Goal: Task Accomplishment & Management: Complete application form

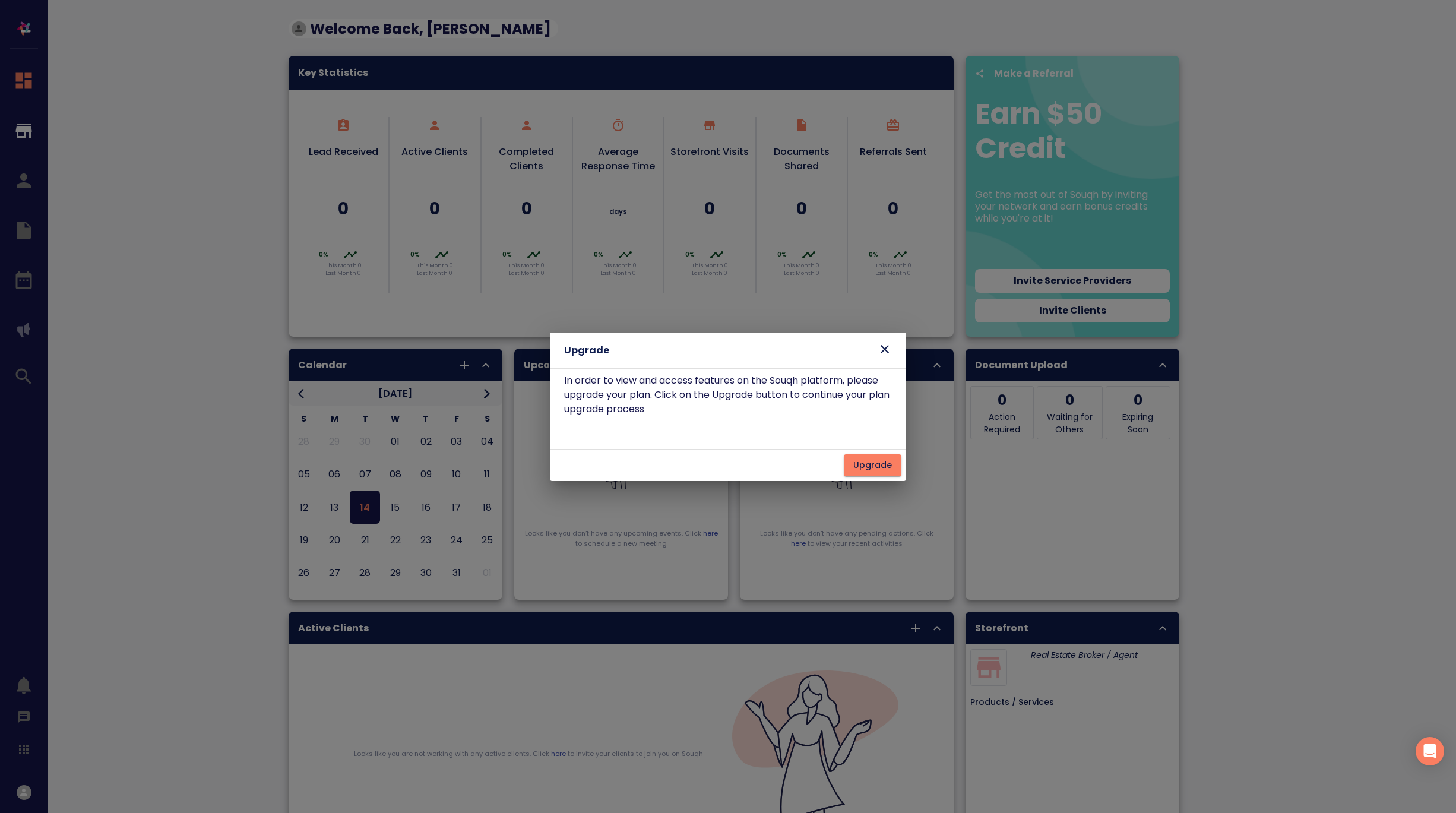
click at [884, 351] on icon at bounding box center [885, 349] width 15 height 15
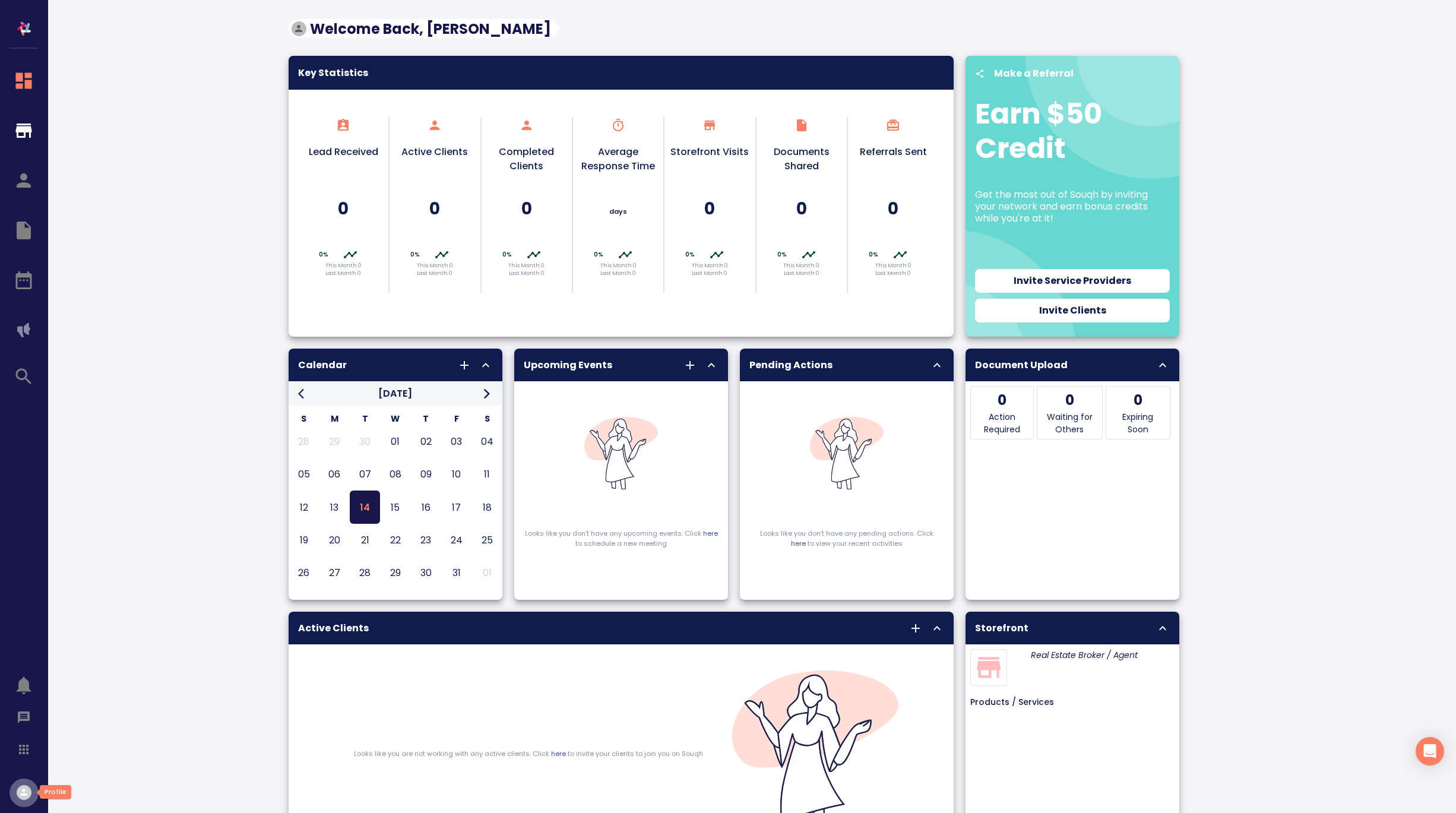
click at [25, 793] on icon "button" at bounding box center [24, 793] width 8 height 8
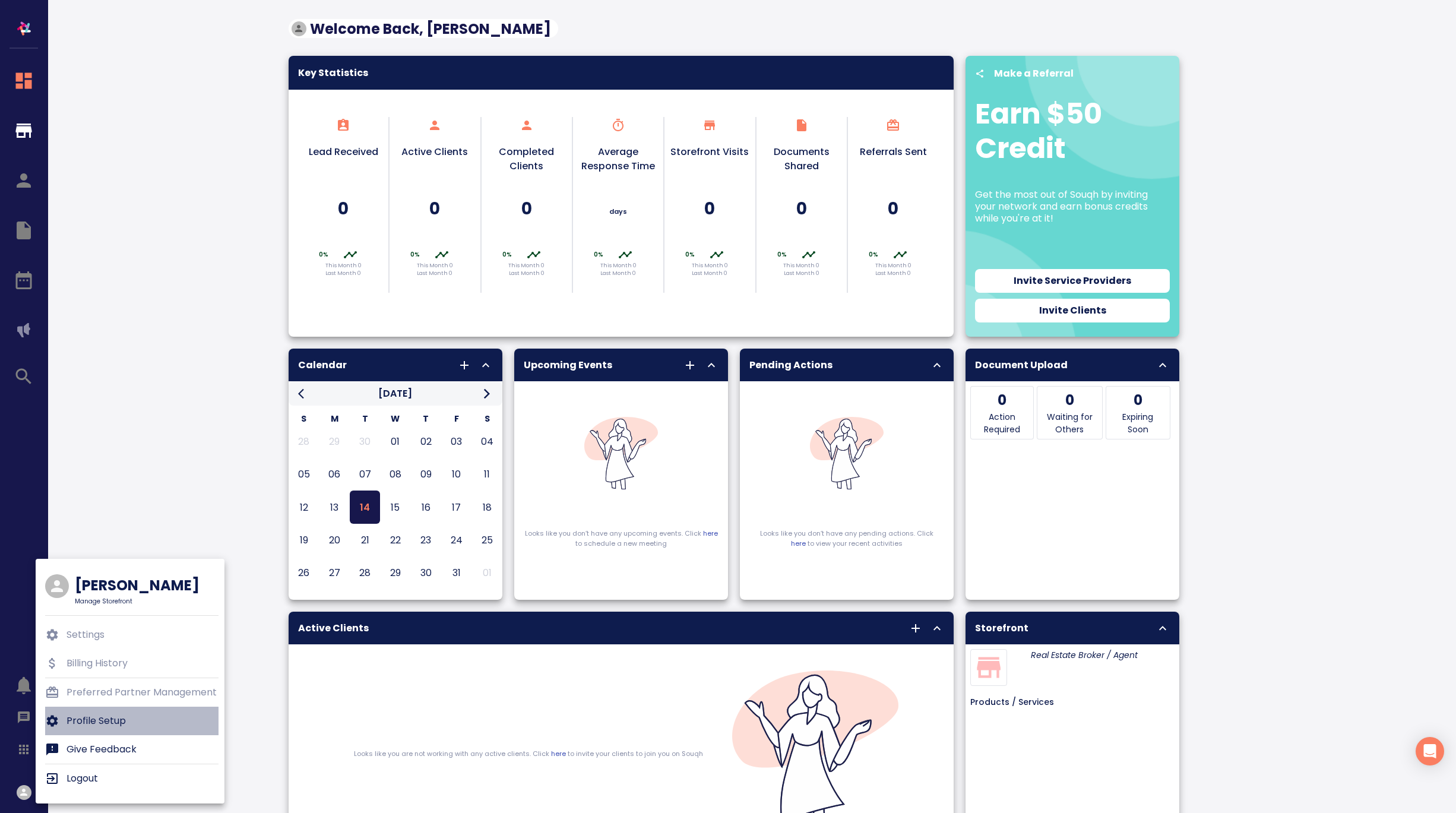
click at [105, 724] on p "Profile Setup" at bounding box center [97, 722] width 60 height 15
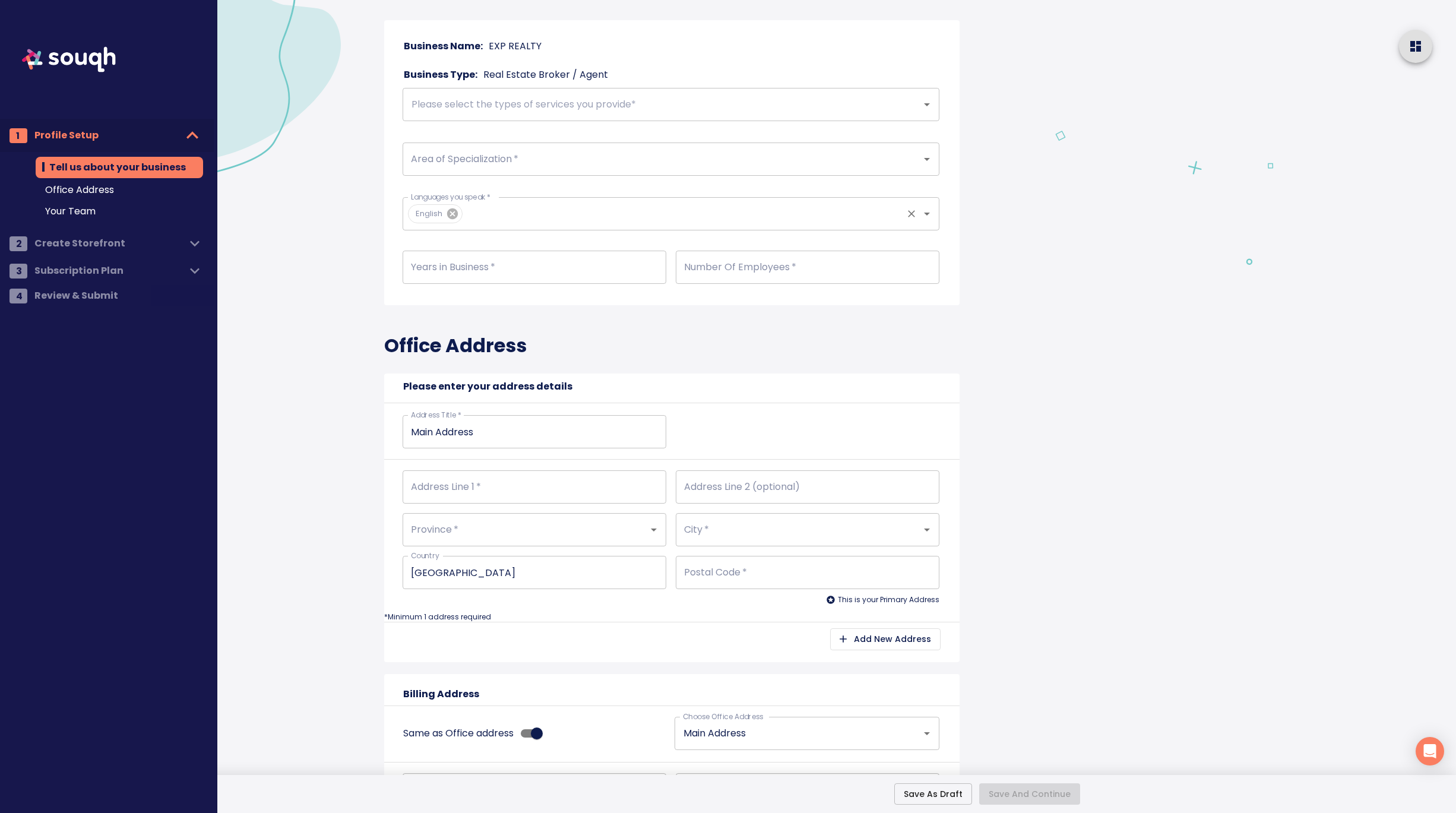
scroll to position [74, 0]
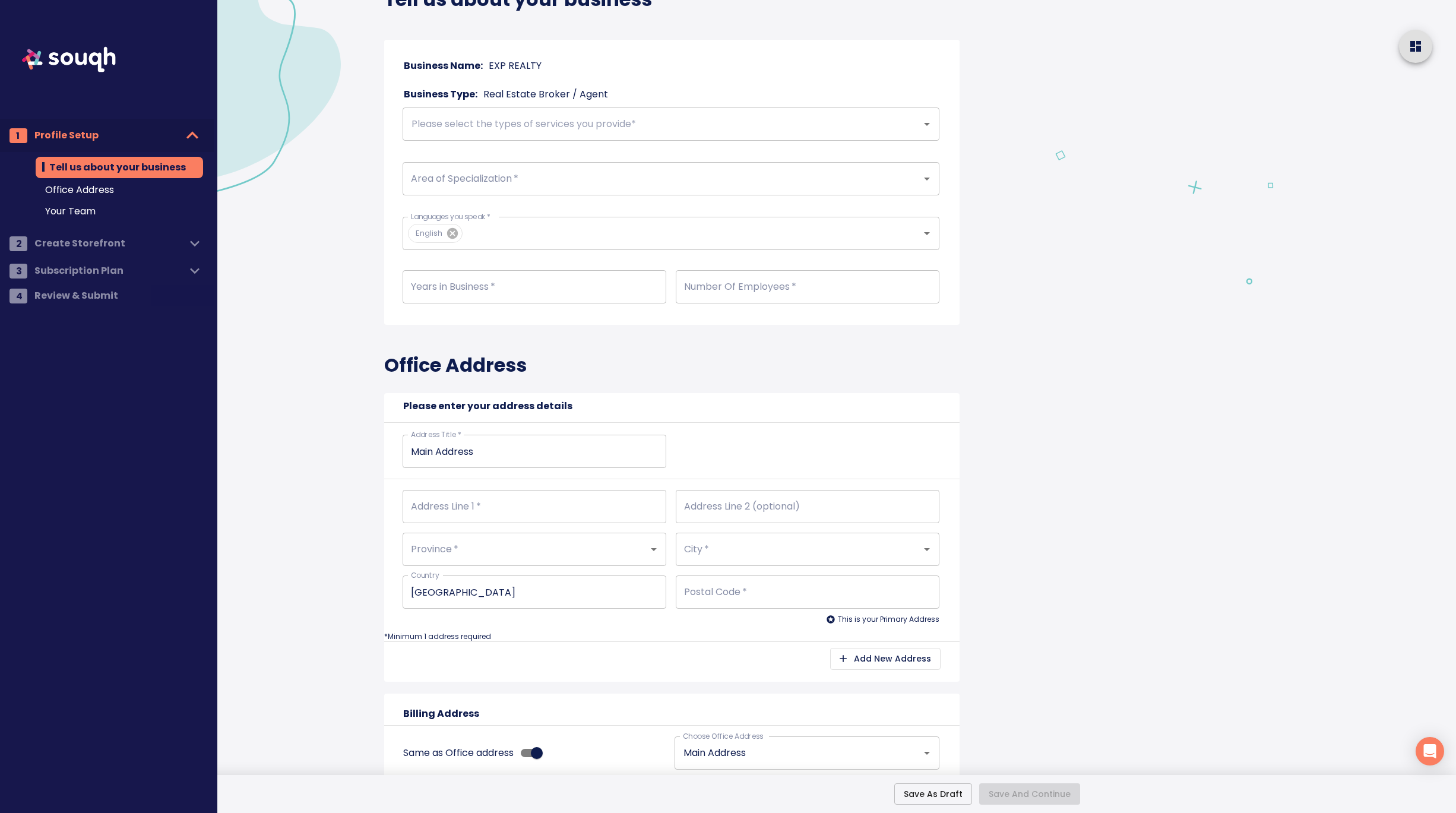
click at [80, 189] on span "Office Address" at bounding box center [119, 190] width 149 height 15
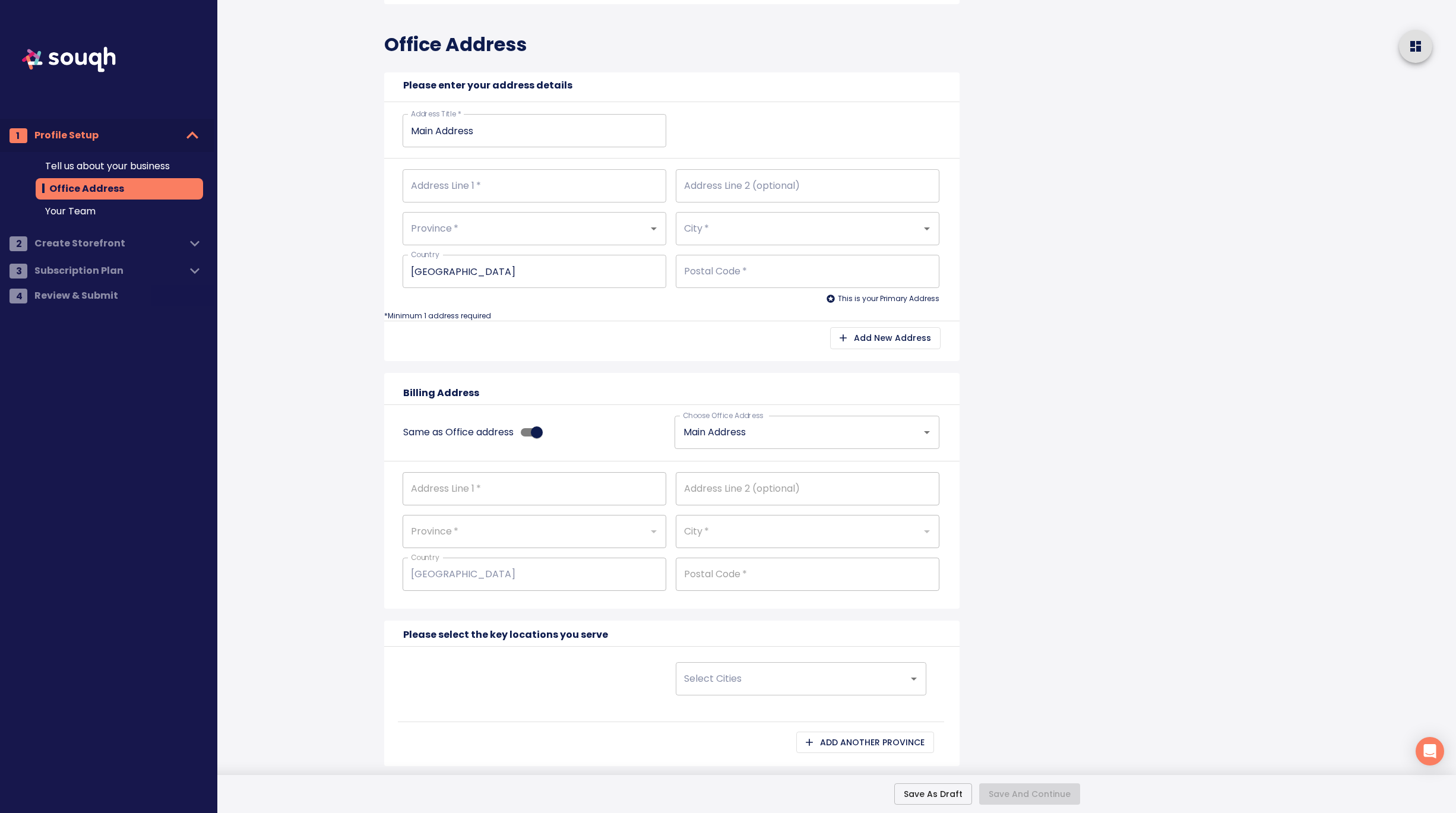
scroll to position [399, 0]
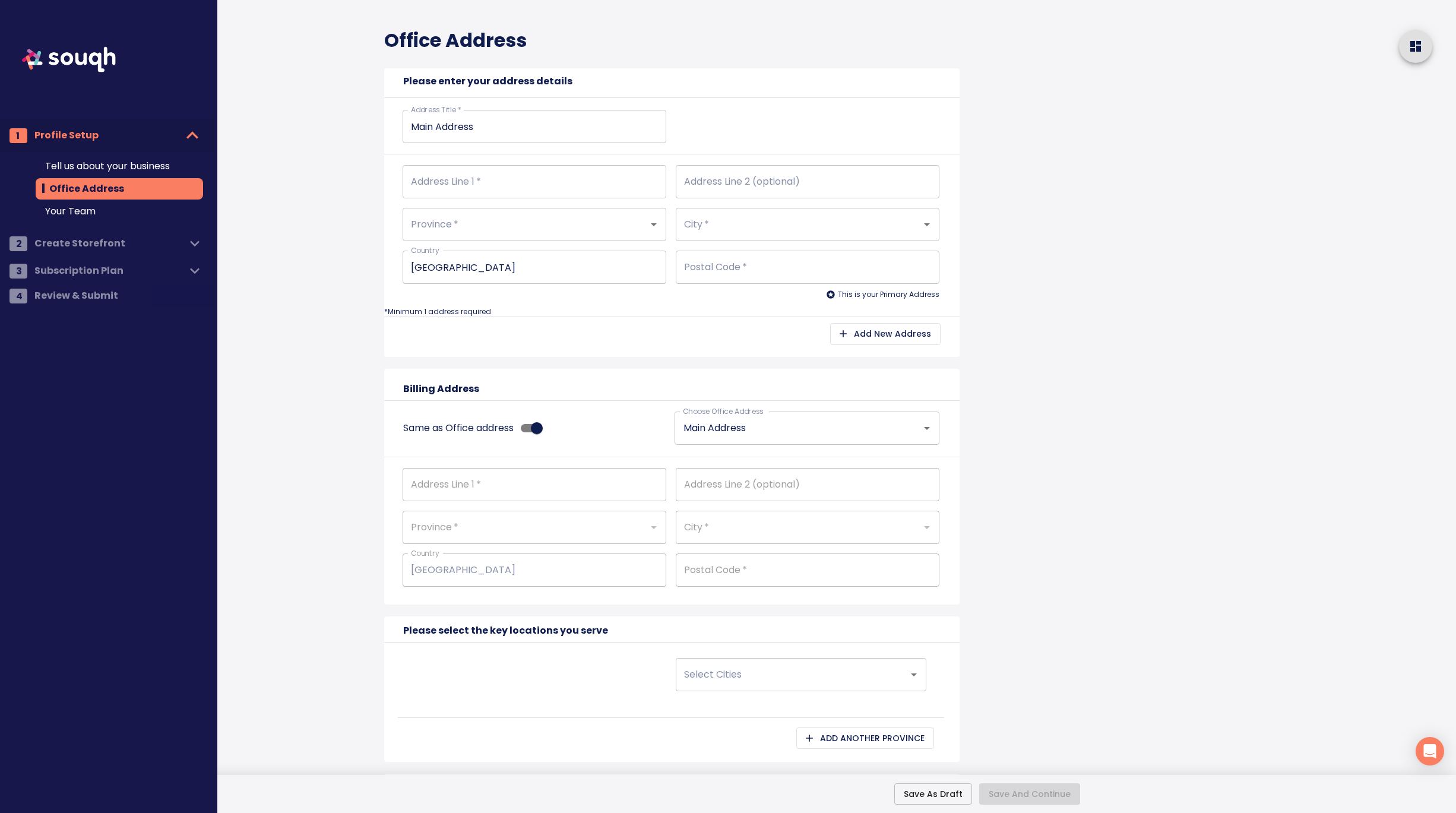
click at [78, 242] on nav "1 Profile Setup Tell us about your business Office Address Your Team 2 Create S…" at bounding box center [107, 157] width 214 height 314
click at [93, 208] on span "Your Team" at bounding box center [119, 211] width 149 height 15
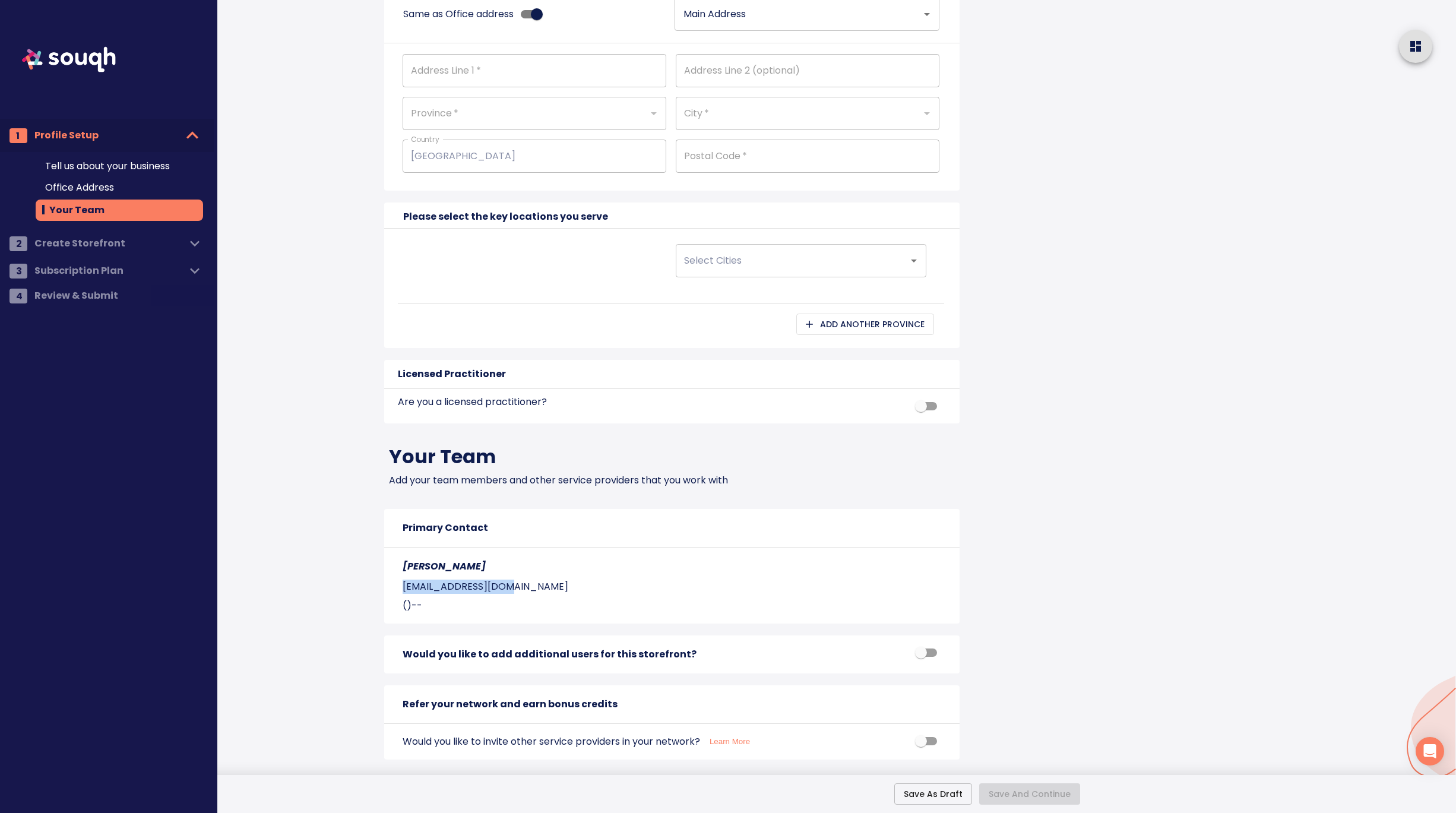
drag, startPoint x: 403, startPoint y: 586, endPoint x: 512, endPoint y: 593, distance: 109.2
click at [512, 593] on p "[EMAIL_ADDRESS][DOMAIN_NAME]" at bounding box center [671, 587] width 537 height 15
copy p "[EMAIL_ADDRESS][DOMAIN_NAME]"
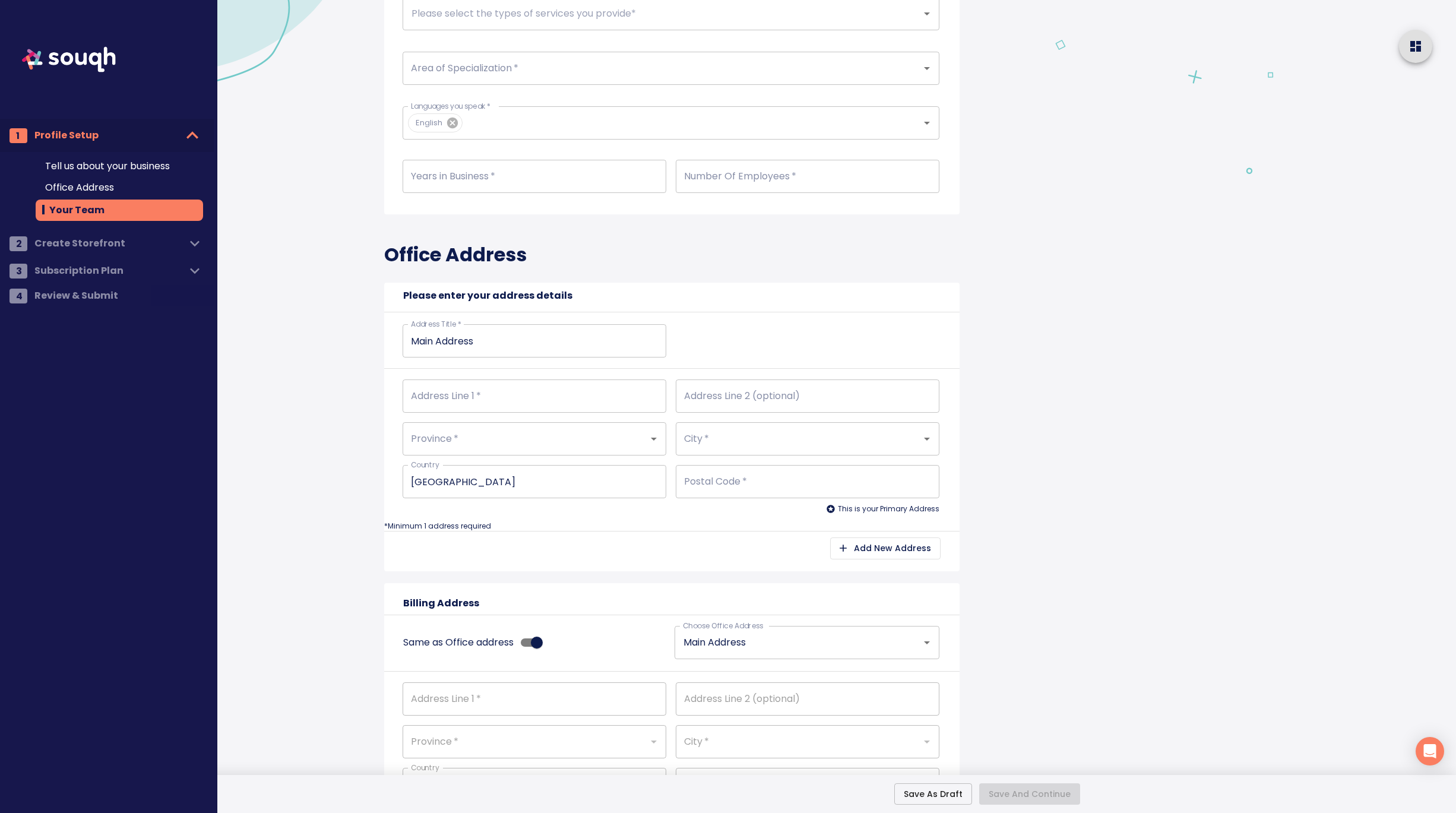
scroll to position [0, 0]
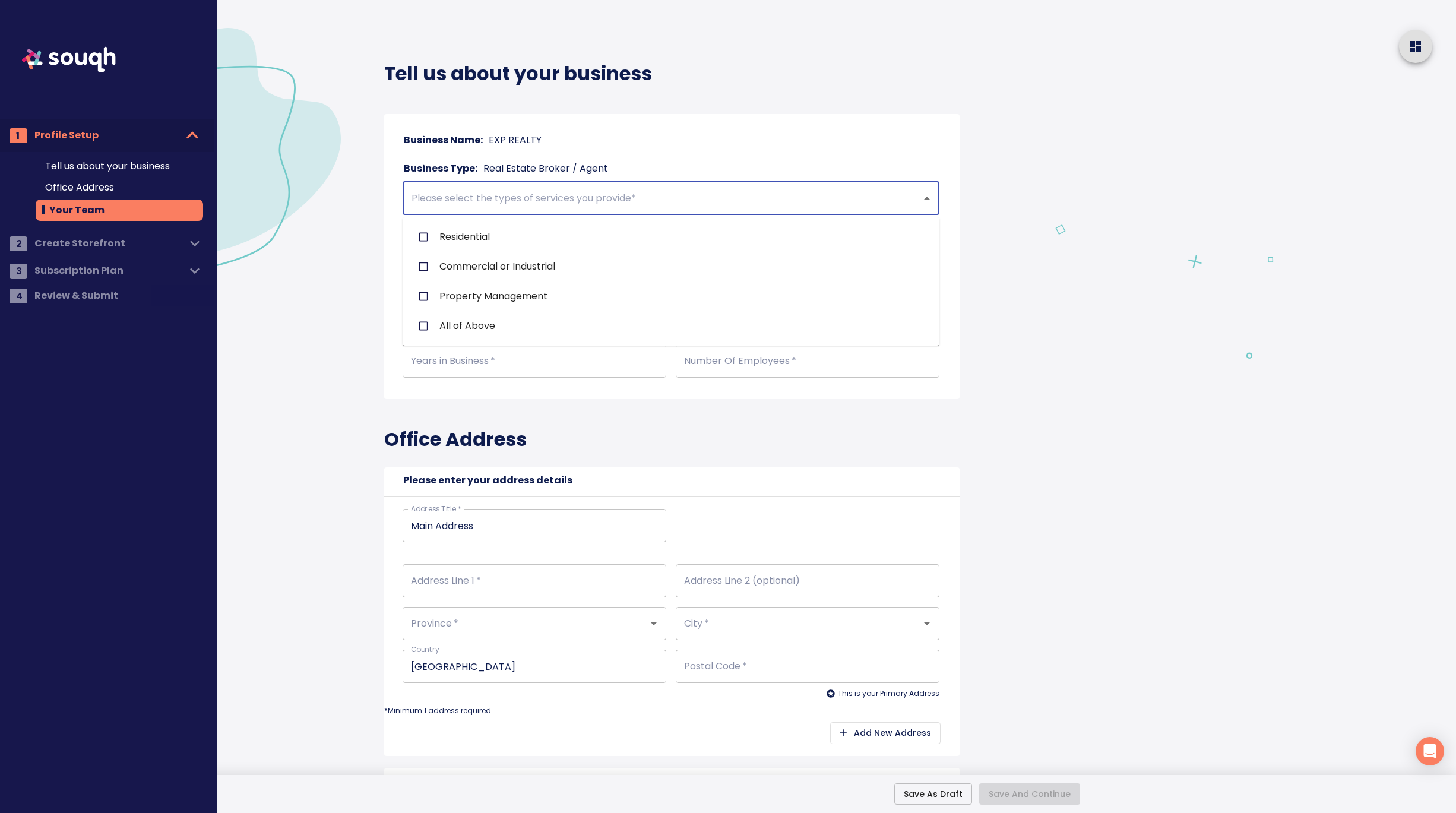
click at [612, 199] on input "text" at bounding box center [654, 198] width 493 height 23
click at [712, 195] on input "text" at bounding box center [654, 198] width 493 height 23
click at [494, 240] on li "Residential" at bounding box center [671, 237] width 537 height 30
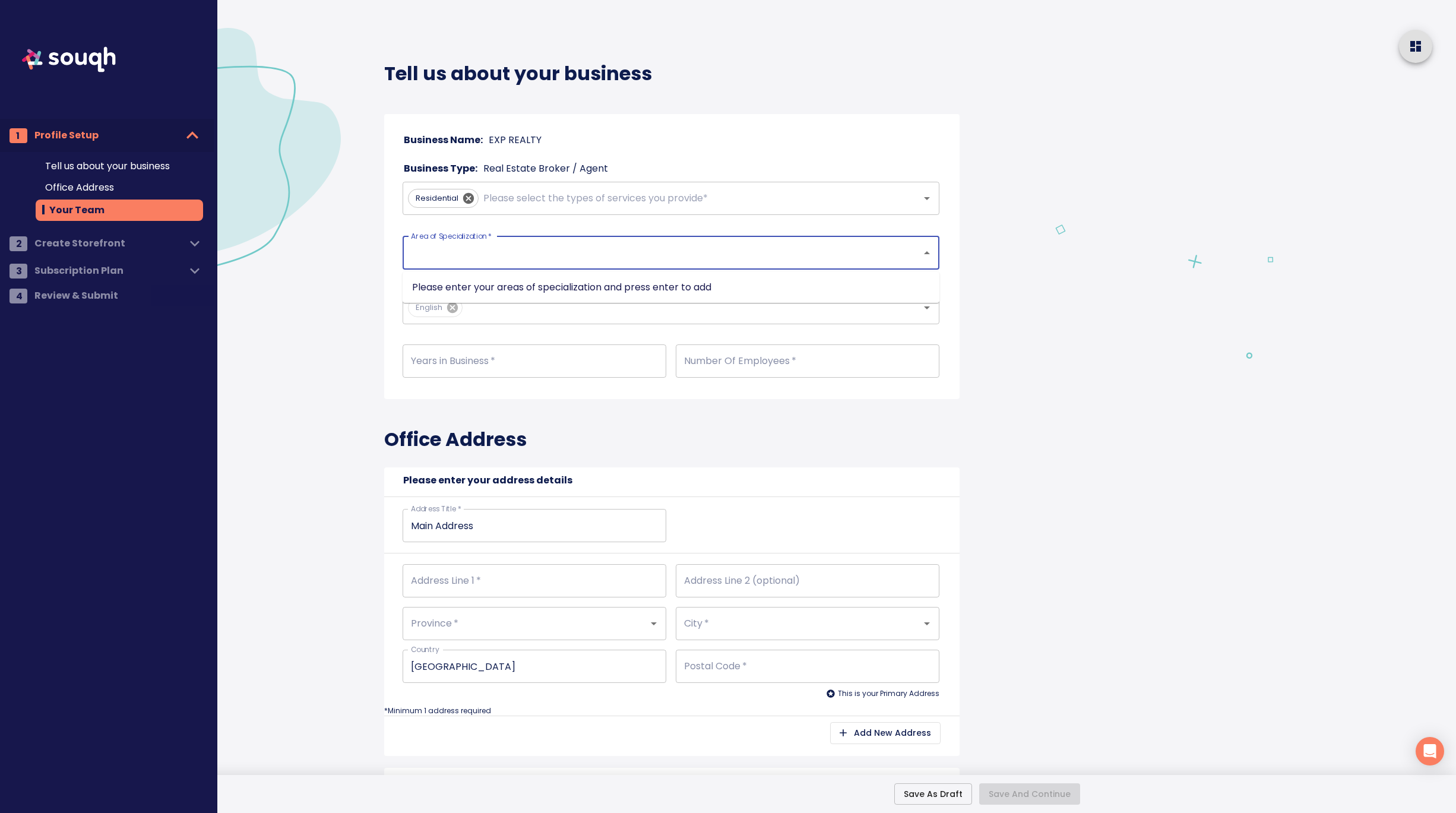
click at [470, 250] on input "Area of Specialization   *" at bounding box center [654, 253] width 493 height 23
type input "b"
type input "h"
type input "buying homes"
type input "selling homes"
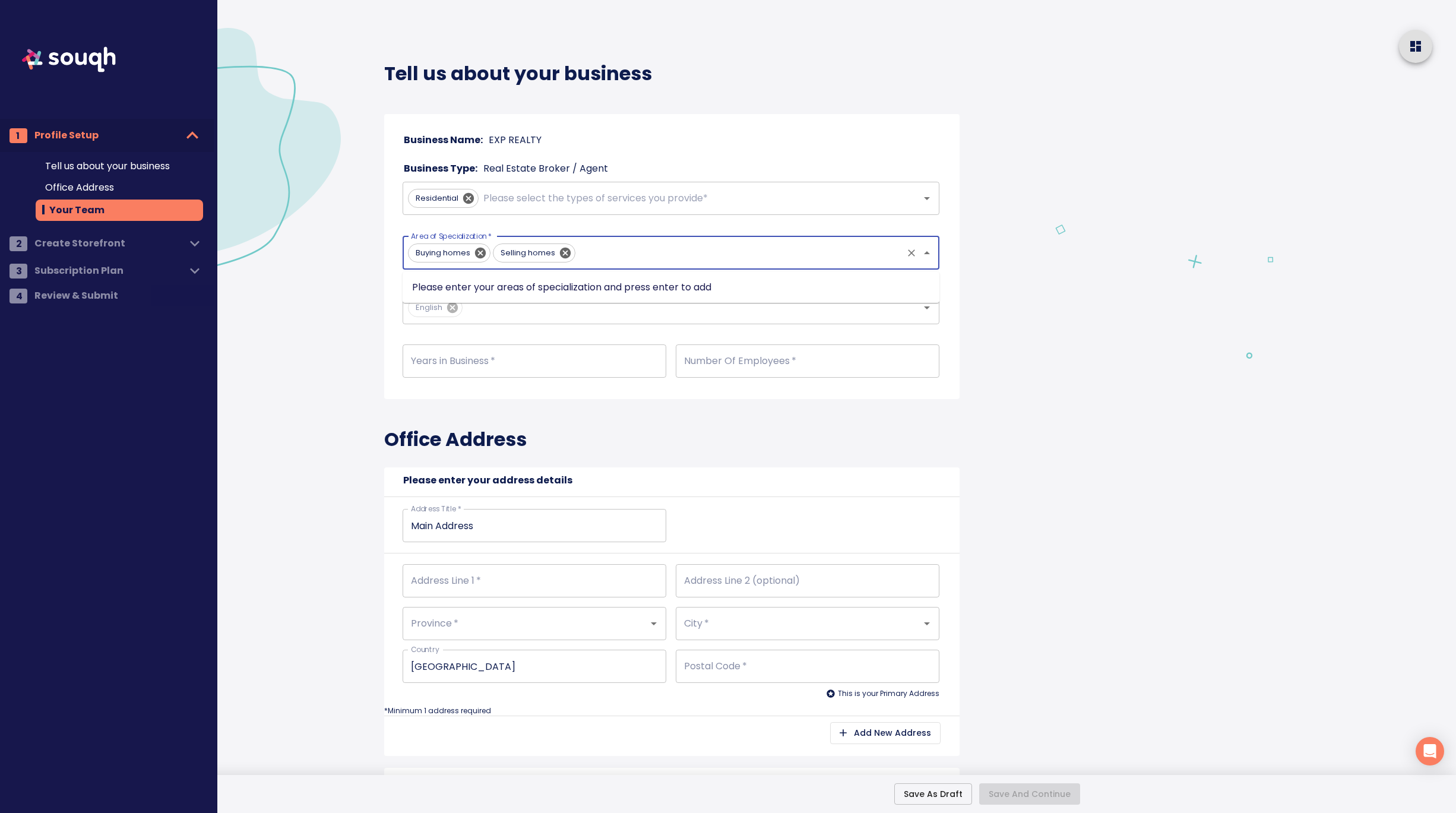
click at [1073, 408] on div at bounding box center [1249, 813] width 413 height 1626
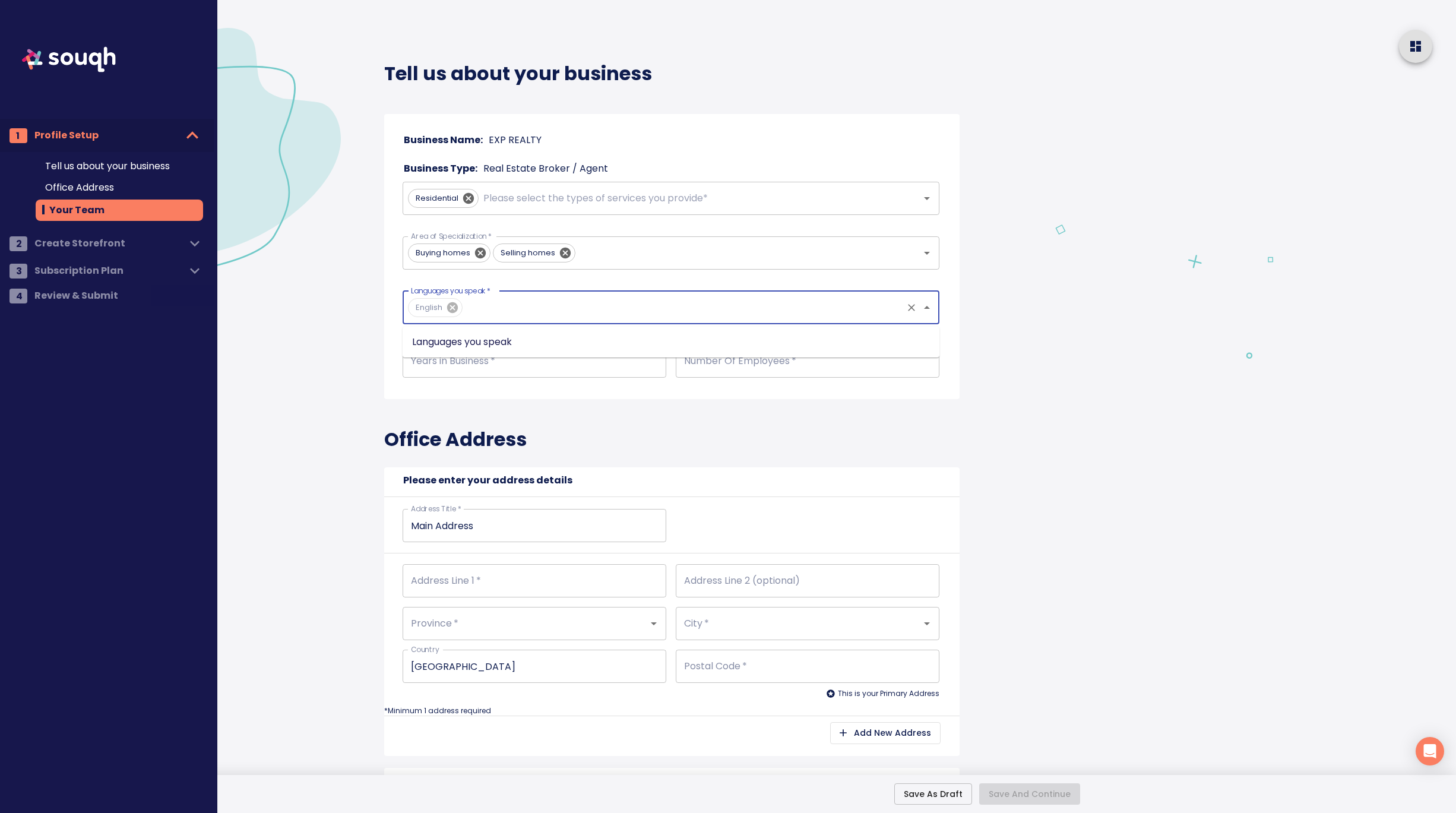
click at [629, 313] on input "Languages you speak   *" at bounding box center [683, 307] width 436 height 23
click at [290, 354] on div at bounding box center [269, 813] width 103 height 1626
click at [456, 368] on input "number" at bounding box center [534, 361] width 263 height 33
type input "9"
click at [751, 365] on input "number" at bounding box center [807, 361] width 263 height 33
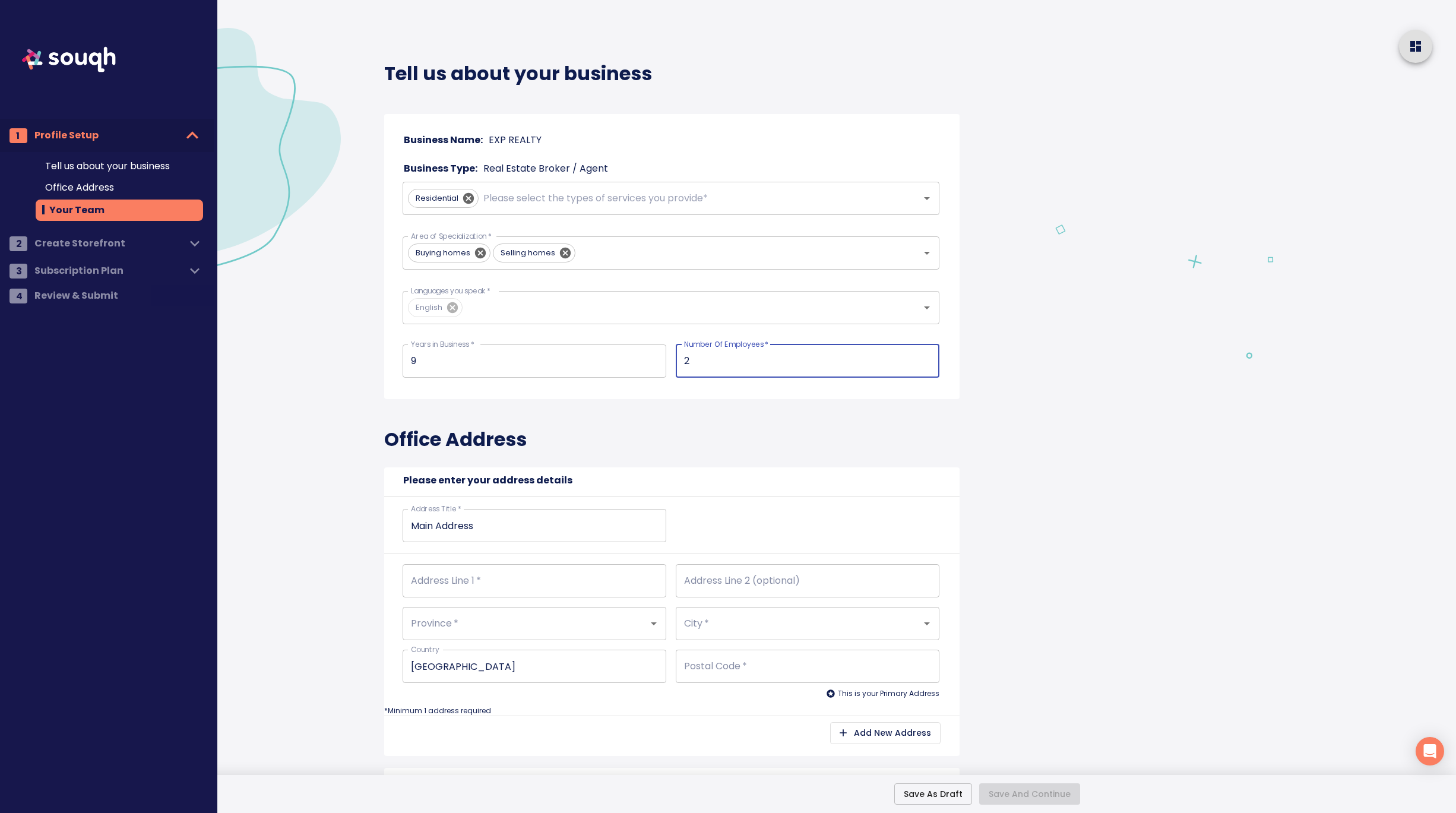
type input "2"
click at [1054, 431] on div at bounding box center [1249, 813] width 413 height 1626
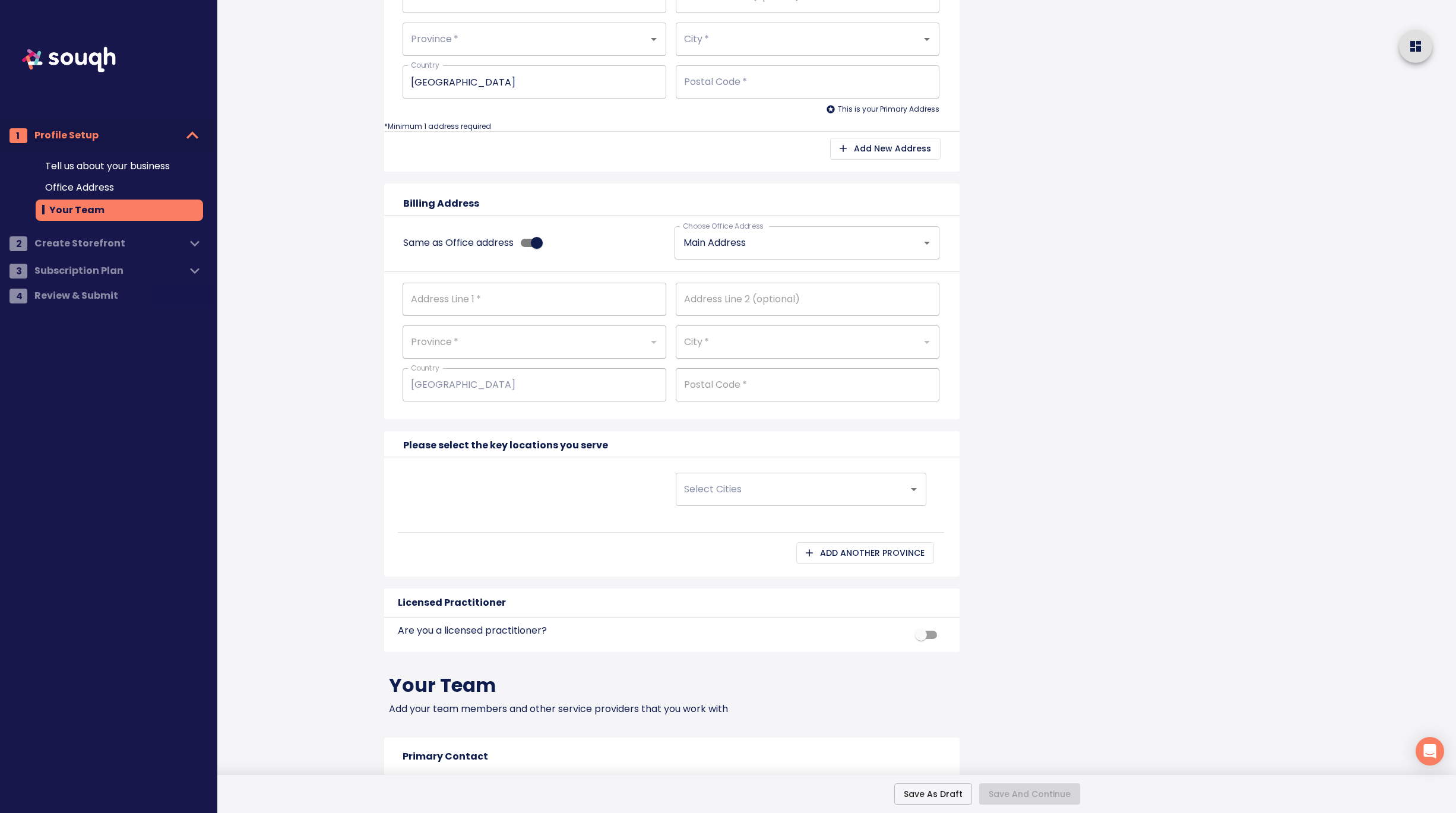
scroll to position [593, 0]
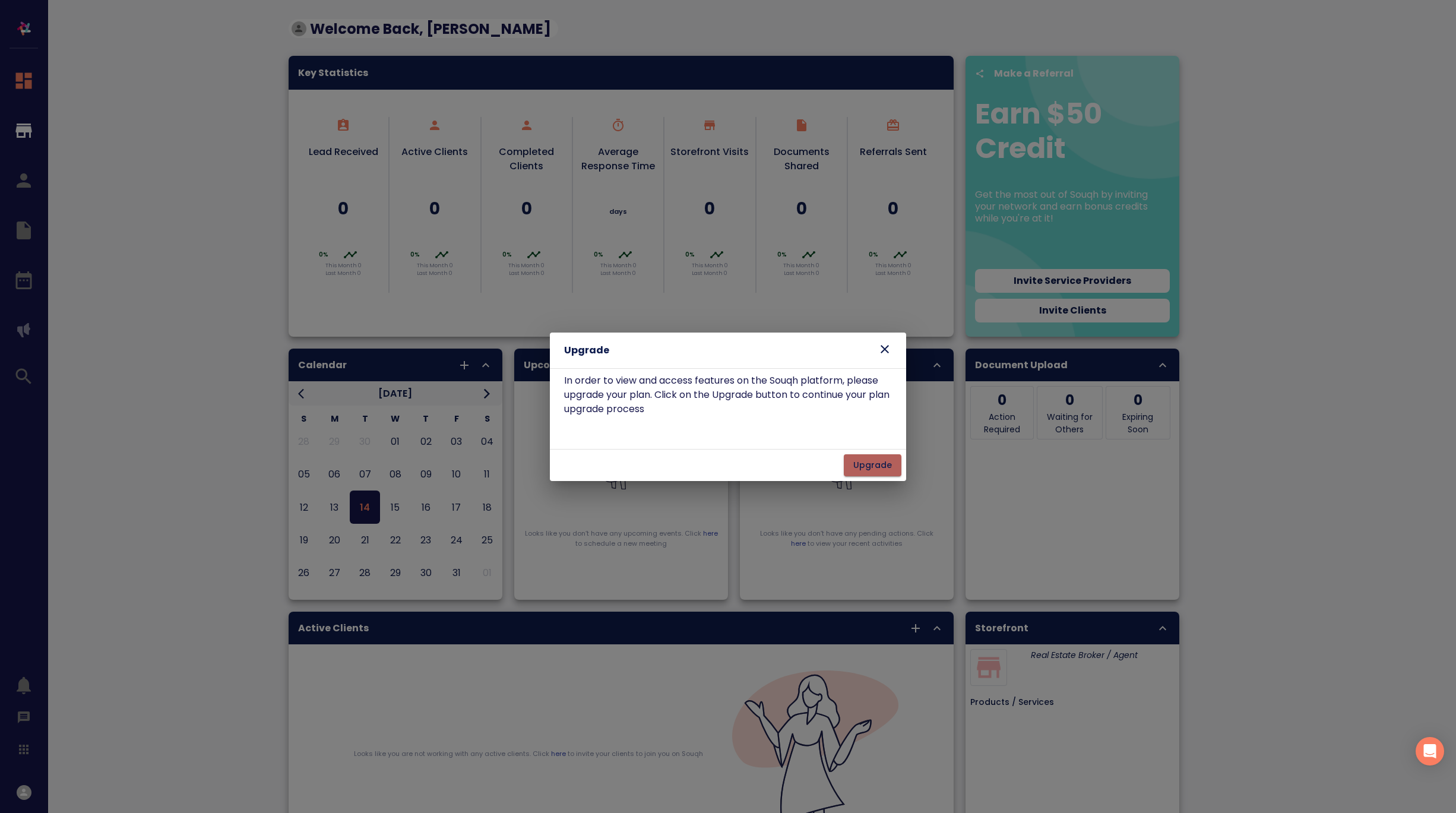
click at [872, 469] on span "Upgrade" at bounding box center [872, 465] width 38 height 15
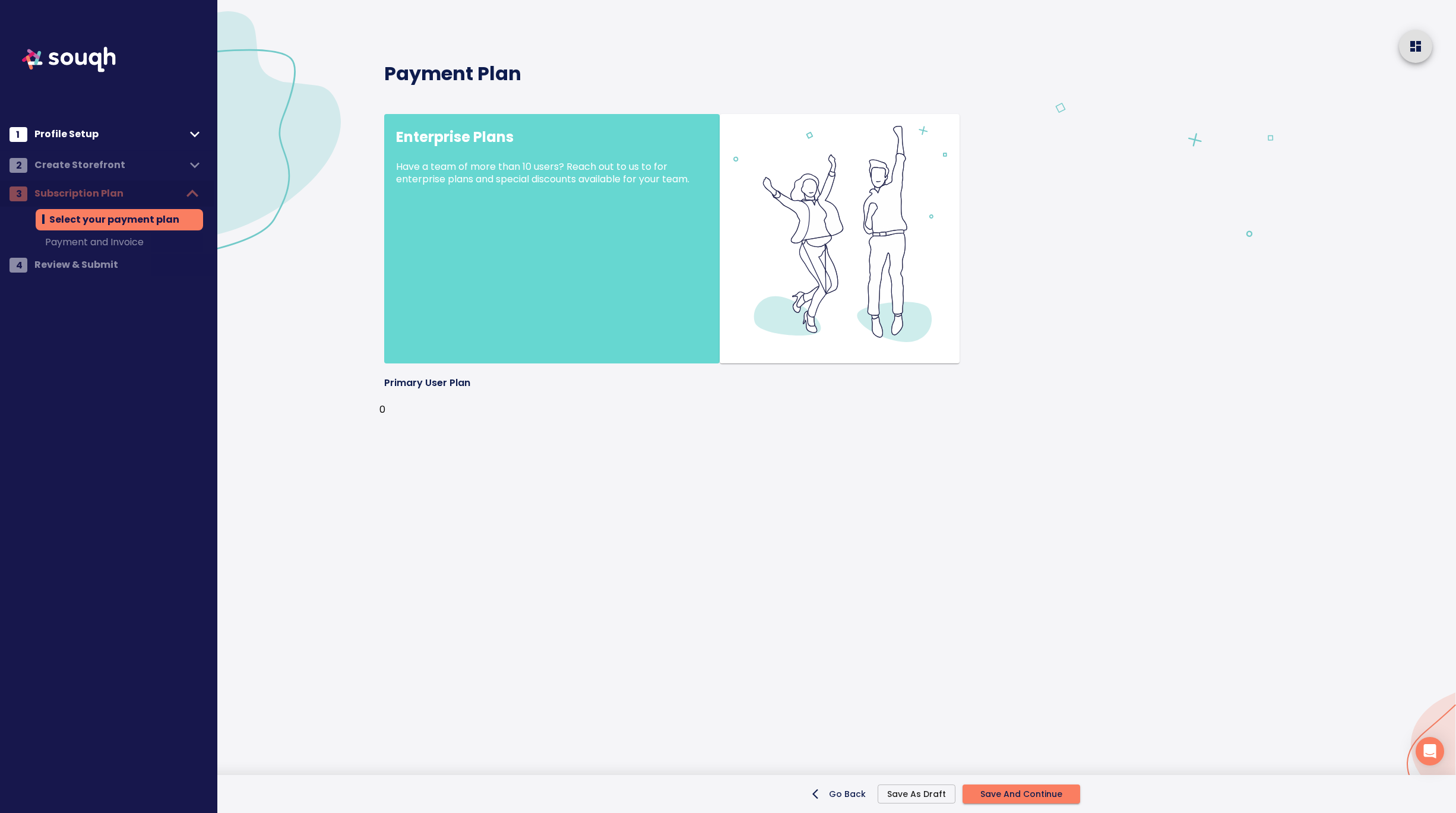
click at [88, 173] on nav "1 Profile Setup 2 Create Storefront 3 Subscription Plan Select your payment pla…" at bounding box center [107, 141] width 214 height 282
click at [86, 131] on span "Profile Setup" at bounding box center [110, 134] width 151 height 17
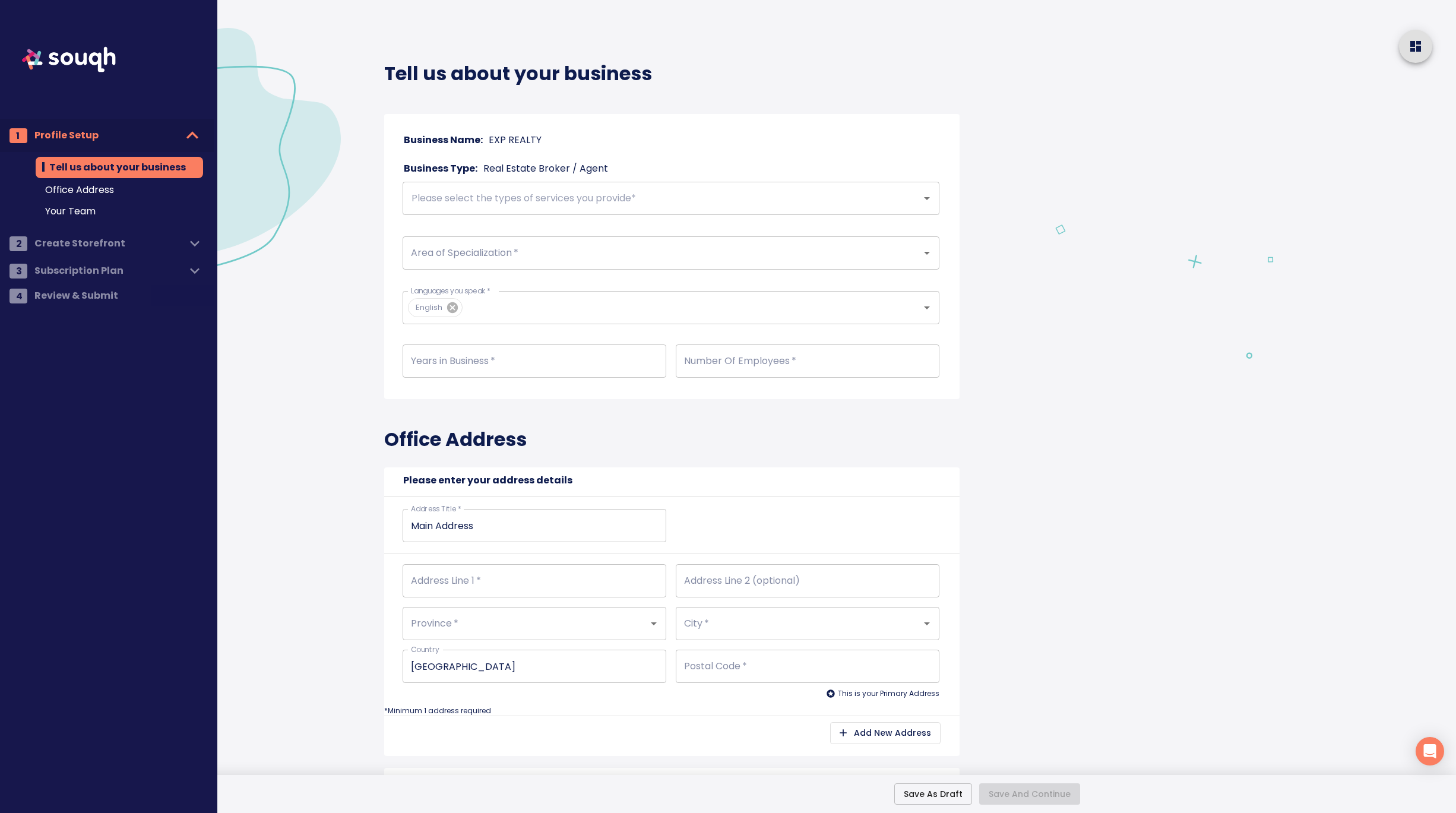
click at [494, 200] on input "text" at bounding box center [654, 198] width 493 height 23
click at [473, 237] on li "Residential" at bounding box center [671, 237] width 537 height 30
click at [461, 263] on div "Area of Specialization *" at bounding box center [671, 253] width 537 height 33
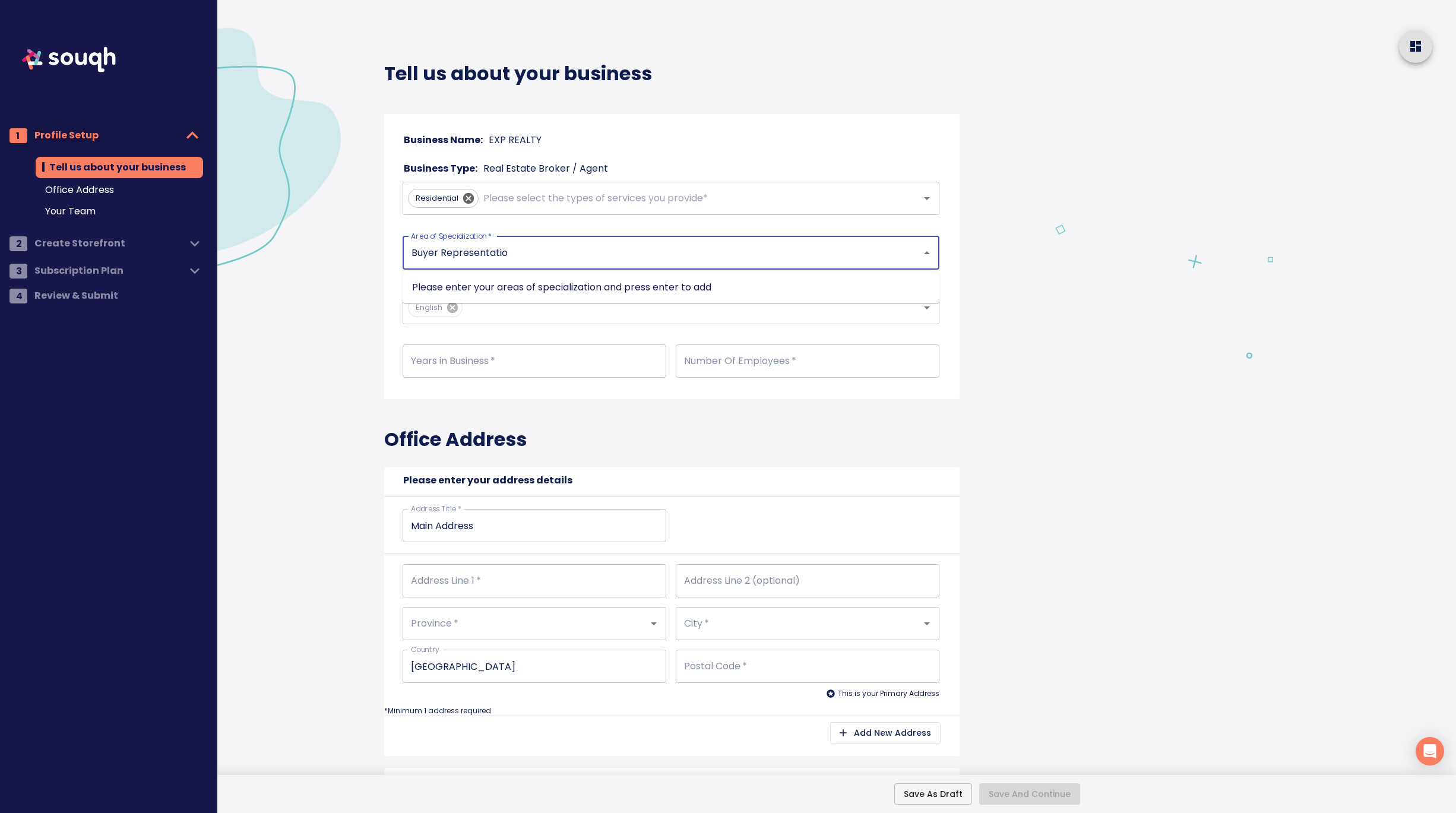
type input "Buyer Representation"
type input "Seller Representation"
type input "Home buying"
type input "Home selling"
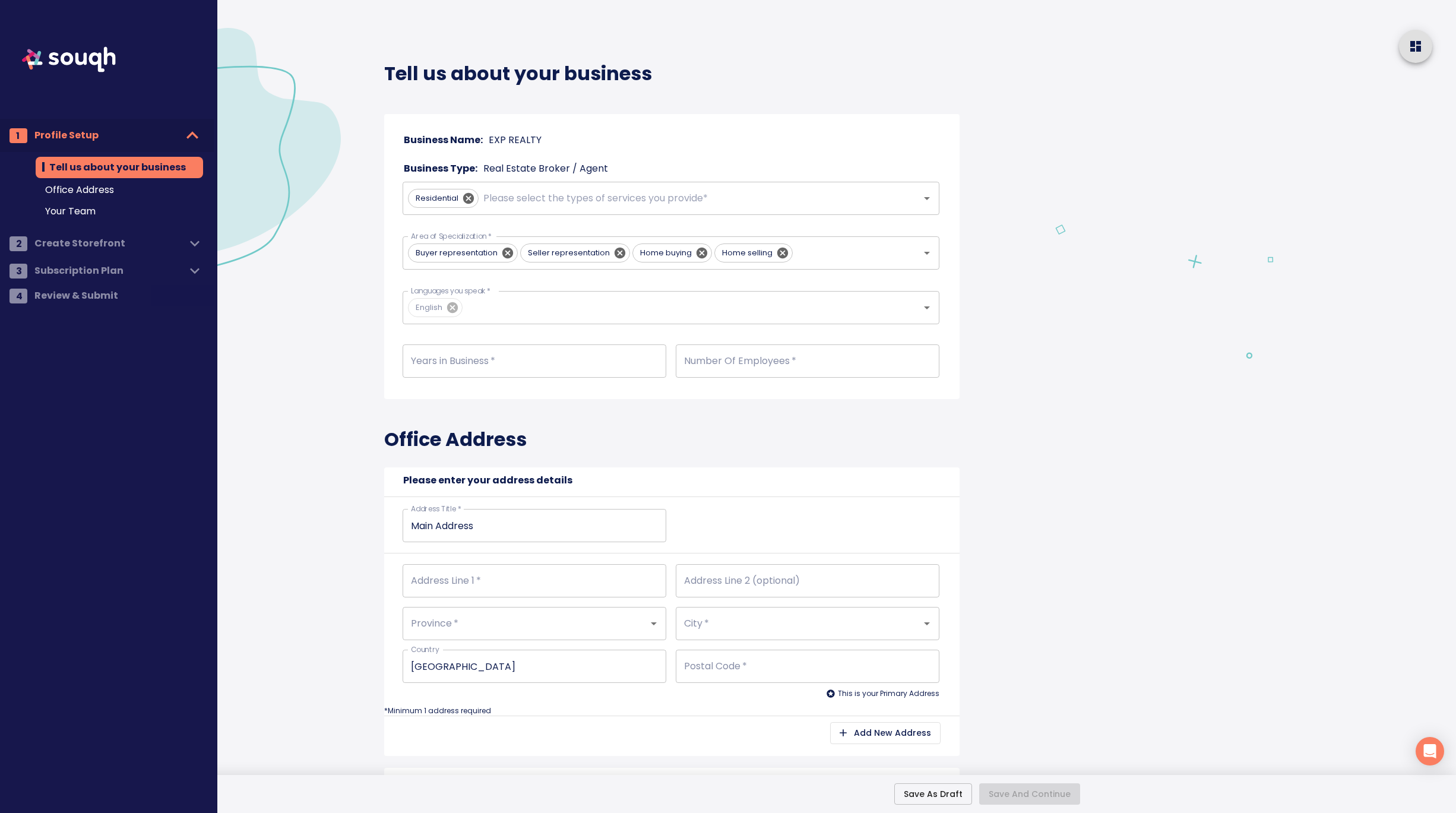
click at [1055, 449] on div at bounding box center [1249, 813] width 413 height 1626
click at [550, 359] on input "number" at bounding box center [534, 361] width 263 height 33
type input "9"
click at [781, 362] on input "number" at bounding box center [807, 361] width 263 height 33
type input "2"
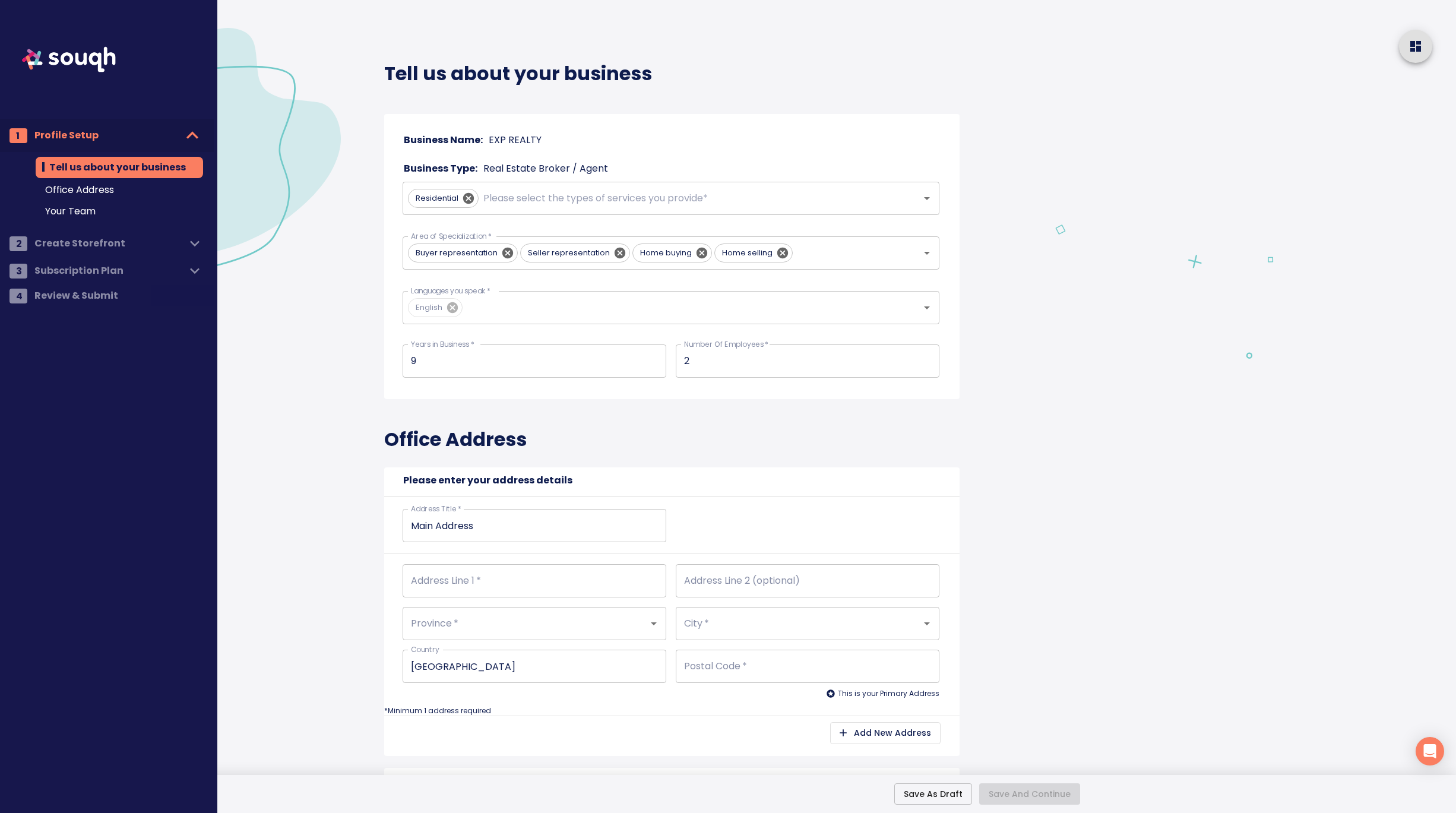
click at [1029, 462] on div "Tell us about your business Business Name: EXP REALTY Business Type: Real Estat…" at bounding box center [682, 813] width 723 height 1626
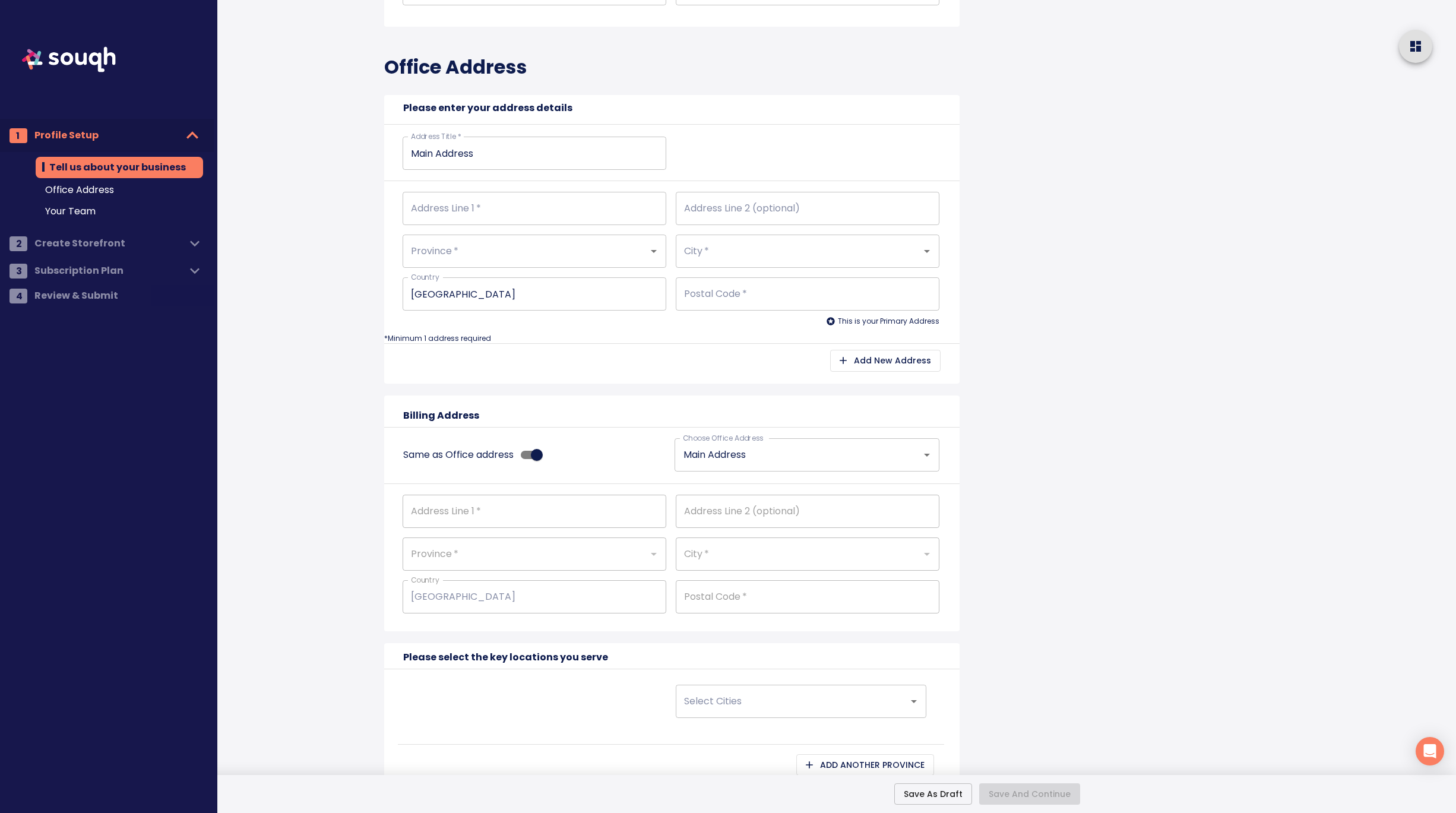
scroll to position [425, 0]
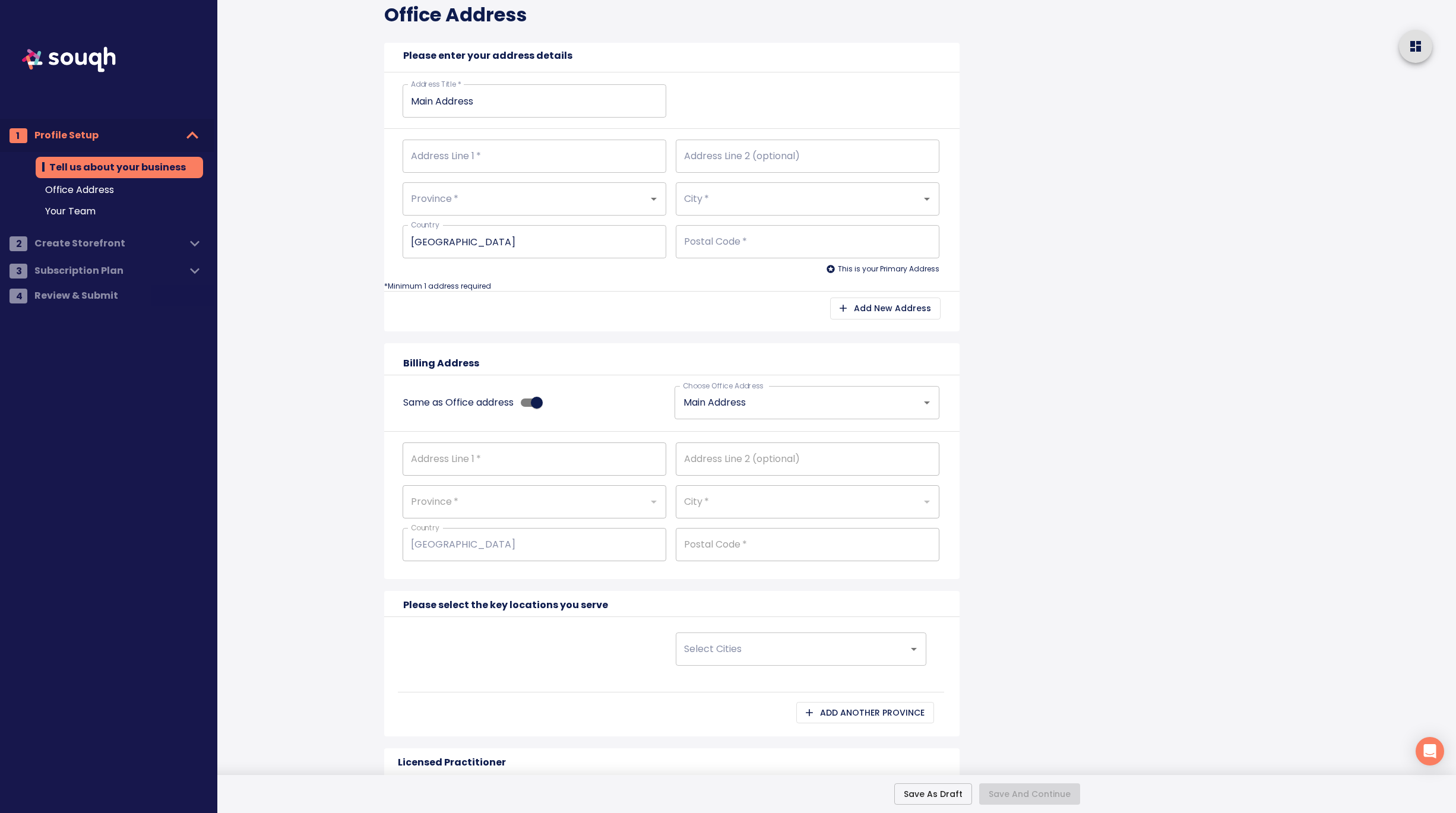
drag, startPoint x: 452, startPoint y: 459, endPoint x: 462, endPoint y: 162, distance: 297.2
click at [462, 162] on input "Address Line 1   *" at bounding box center [534, 156] width 263 height 33
type input "4"
type input "42"
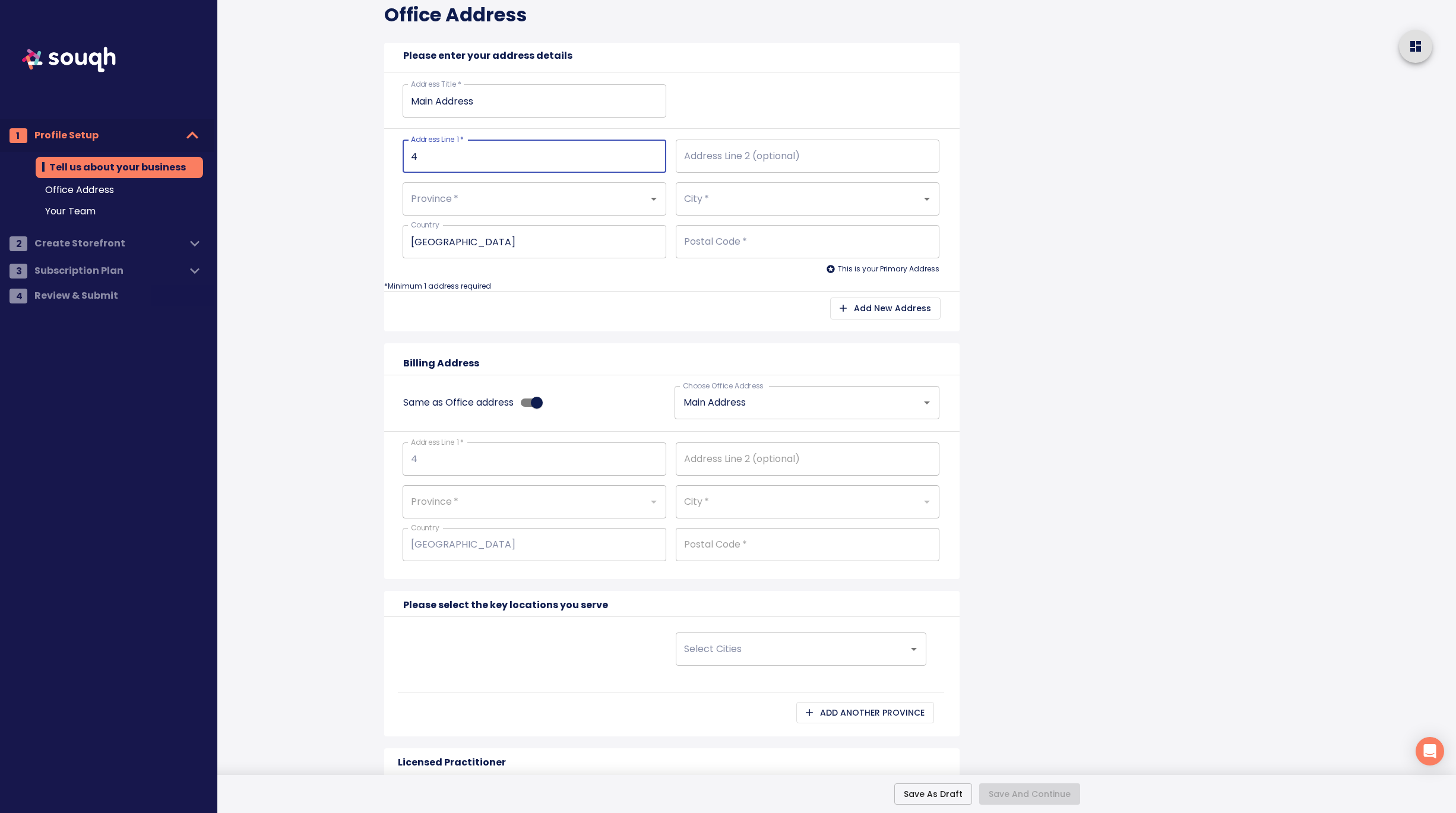
type input "42"
type input "424"
type input "[STREET_ADDRESS][PERSON_NAME]"
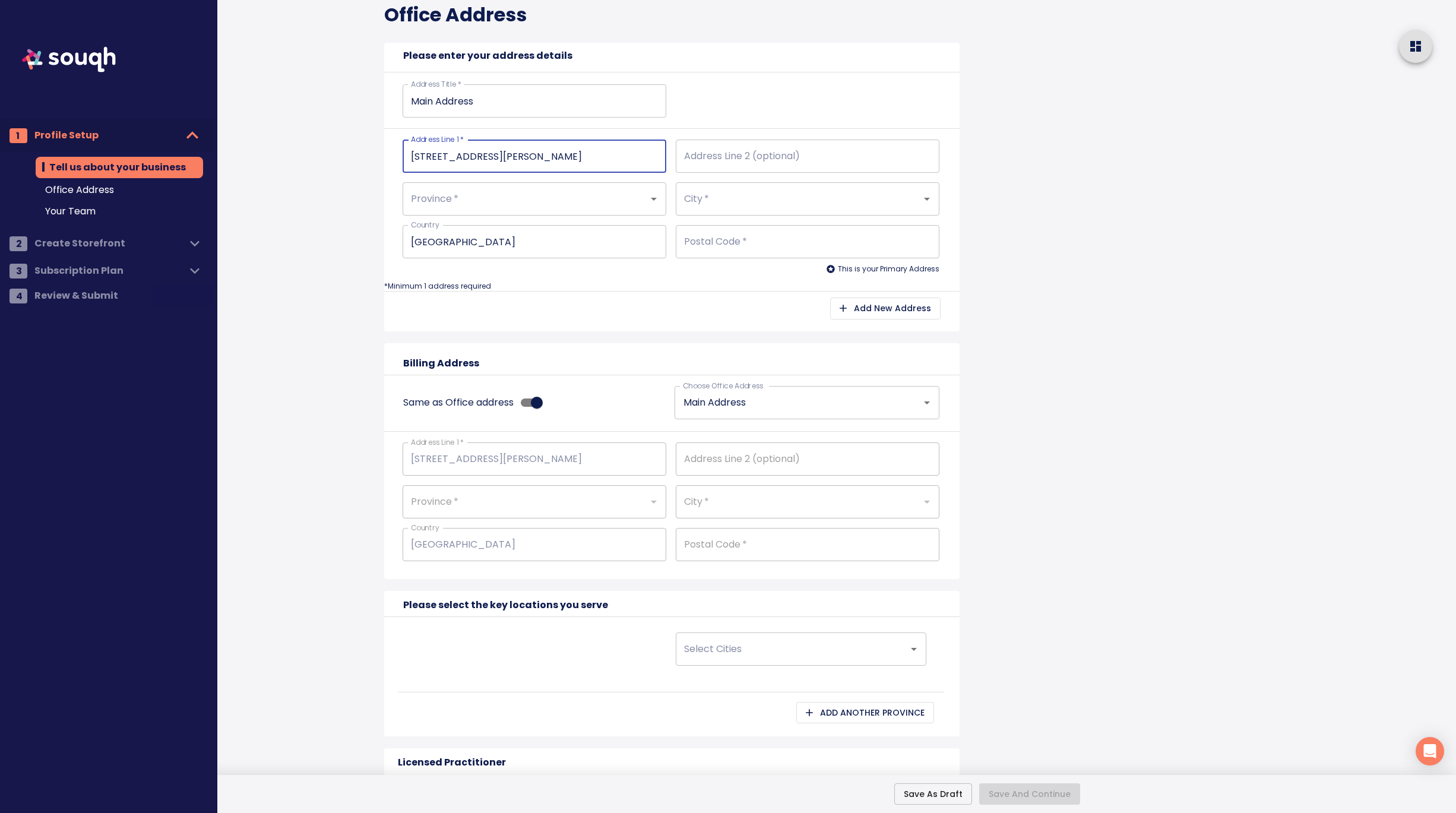
click at [705, 155] on input "Address Line 2 (optional)" at bounding box center [807, 156] width 263 height 33
type input "U"
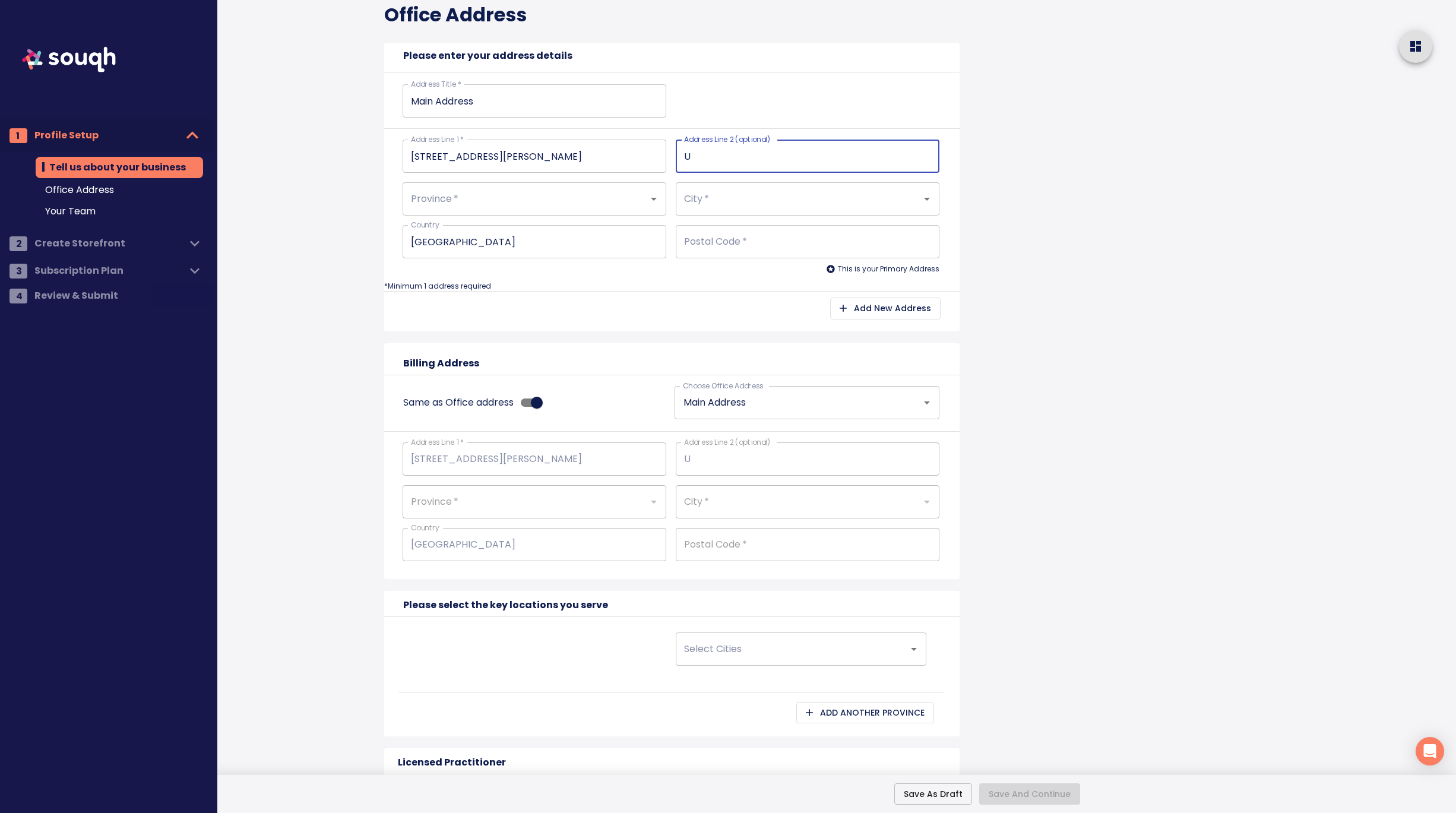
type input "Un"
type input "Uni"
type input "Unit 200"
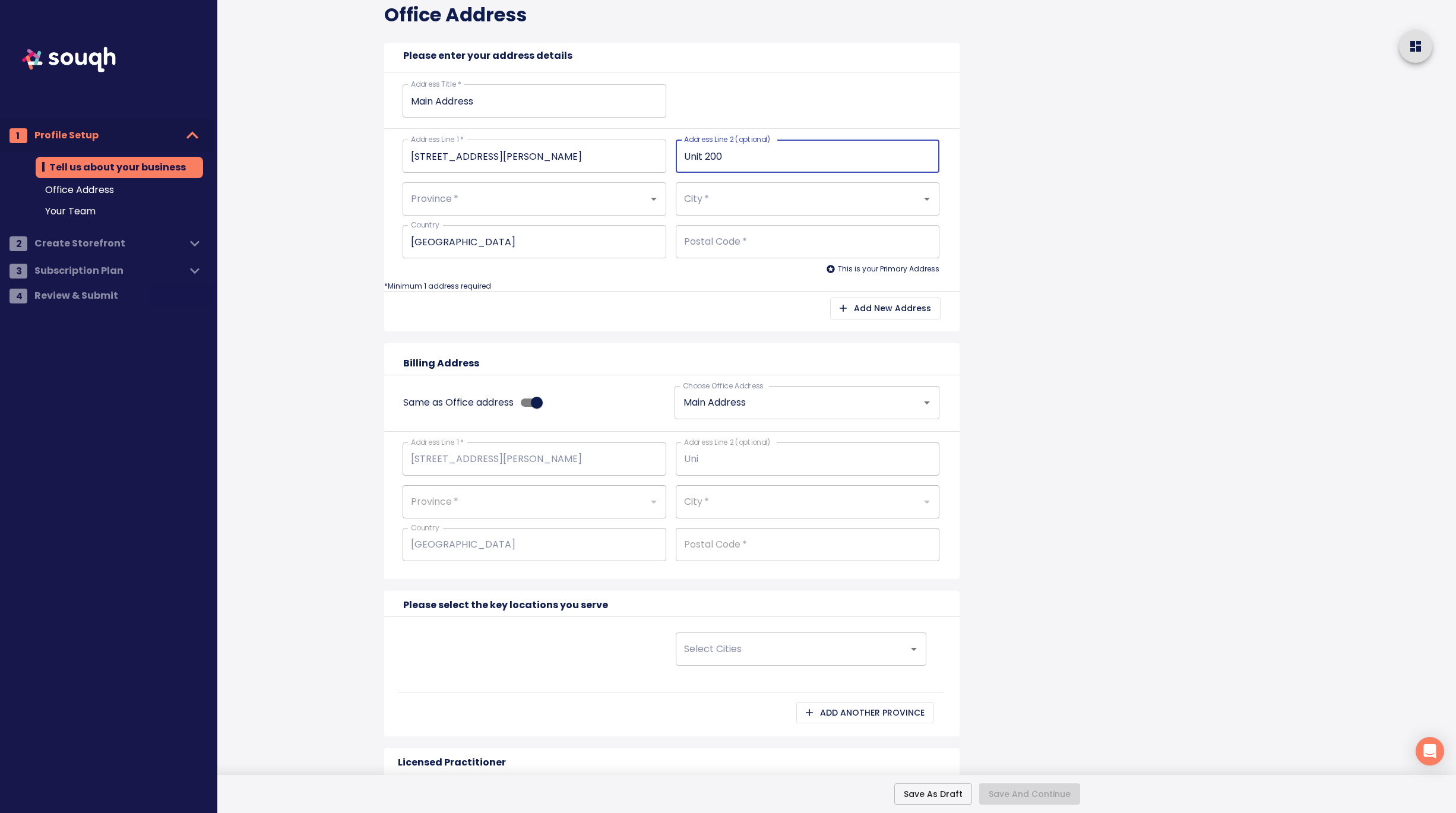
type input "Unit 200"
click at [515, 203] on input "Province   *" at bounding box center [518, 199] width 220 height 23
type input "o"
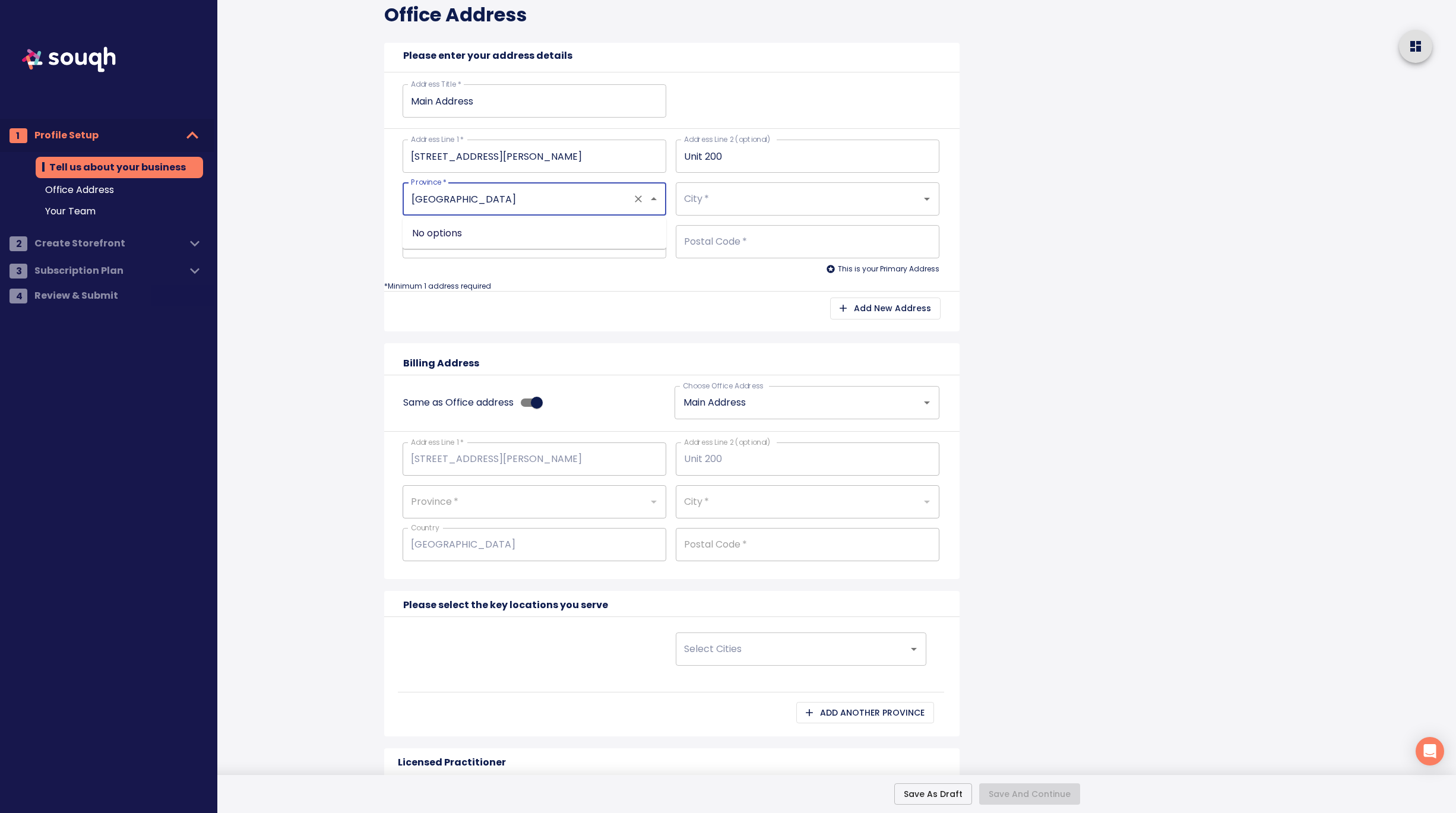
type input "[GEOGRAPHIC_DATA]"
click at [372, 252] on div "Tell us about your business Business Name: EXP REALTY Business Type: Real Estat…" at bounding box center [672, 394] width 604 height 1614
click at [482, 202] on input "Province   *" at bounding box center [518, 199] width 220 height 23
type input "[GEOGRAPHIC_DATA]"
click at [630, 306] on div "Add New Address" at bounding box center [671, 314] width 576 height 34
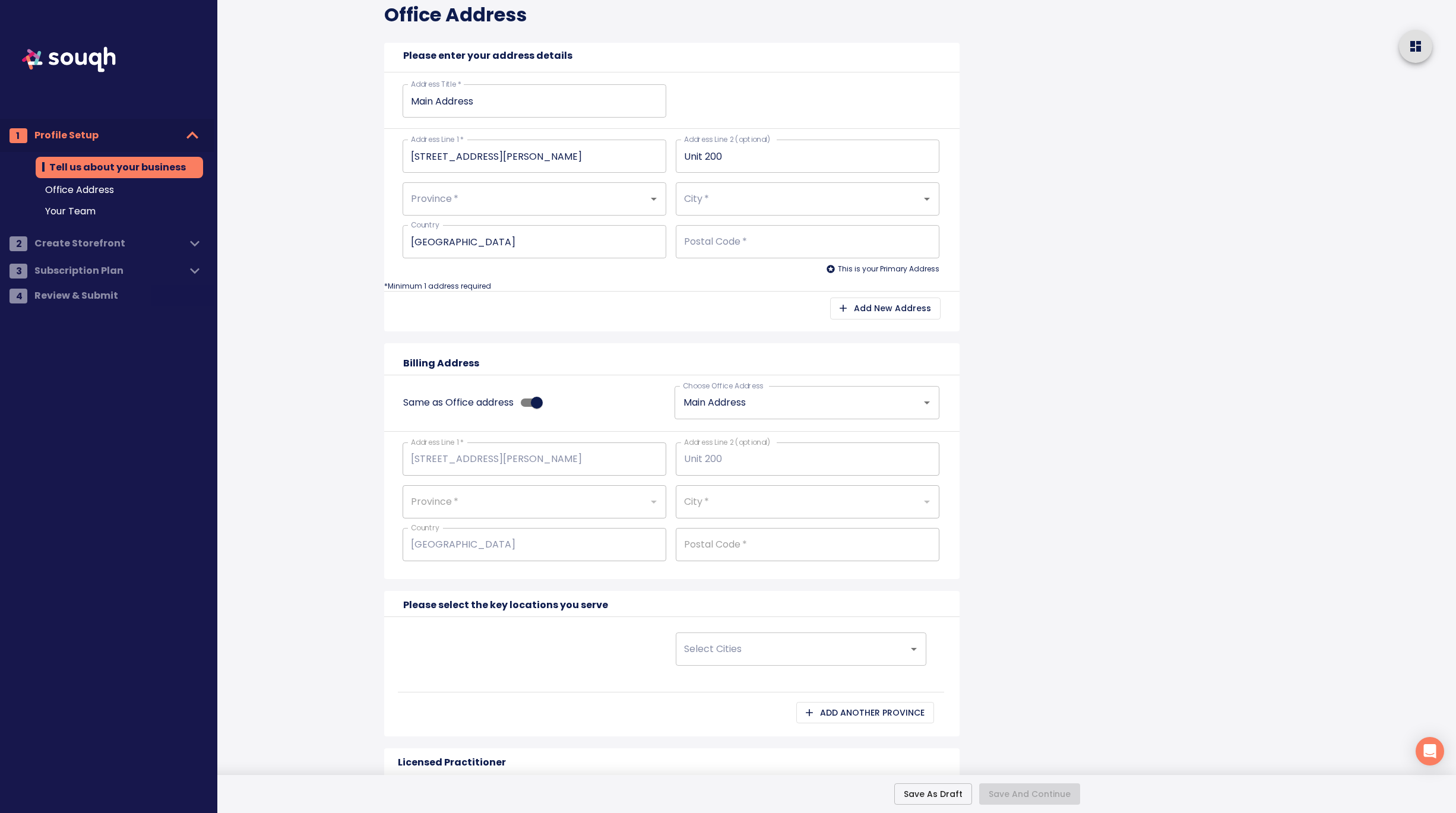
click at [1068, 305] on div at bounding box center [1249, 388] width 413 height 1626
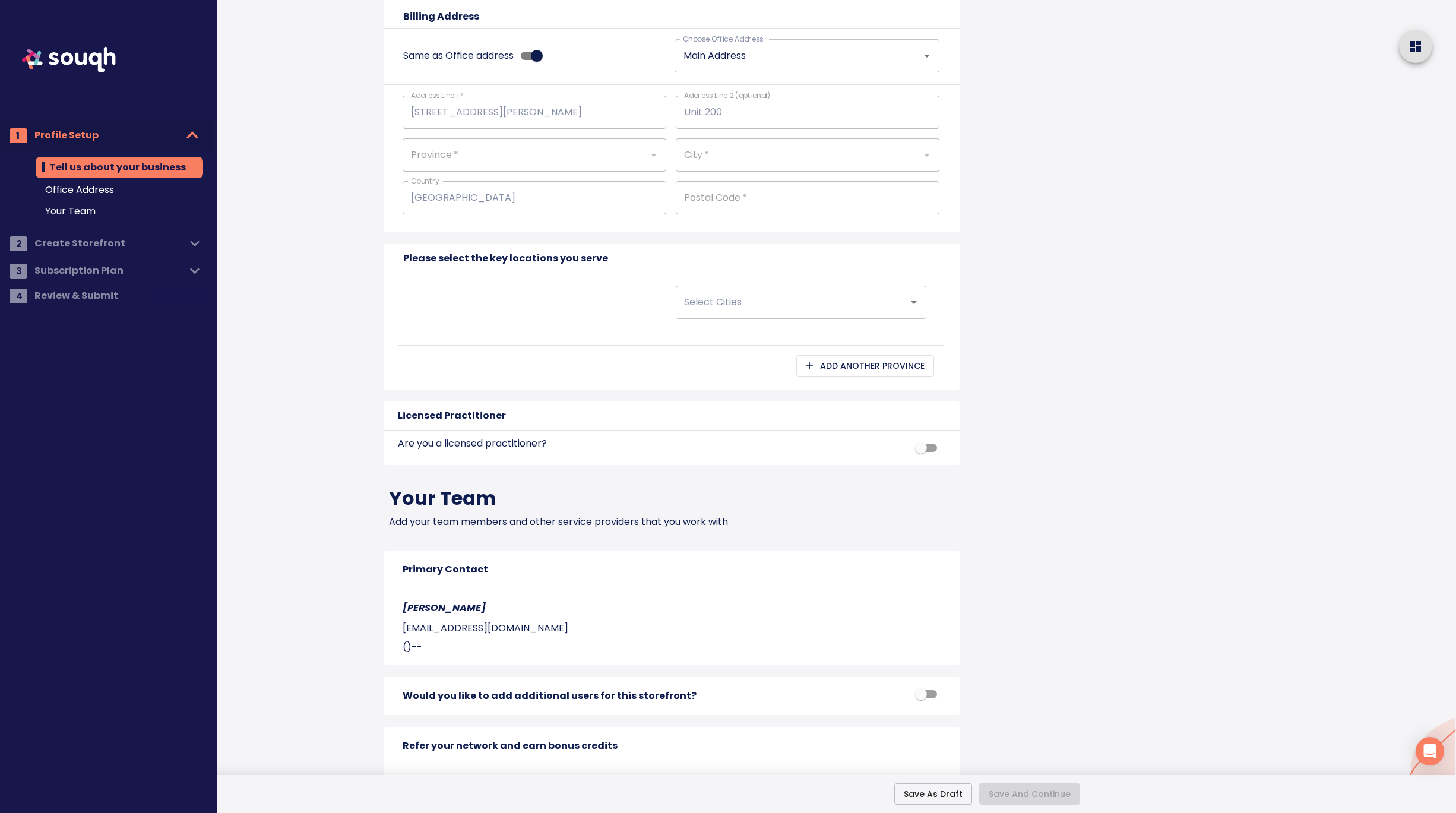
scroll to position [813, 0]
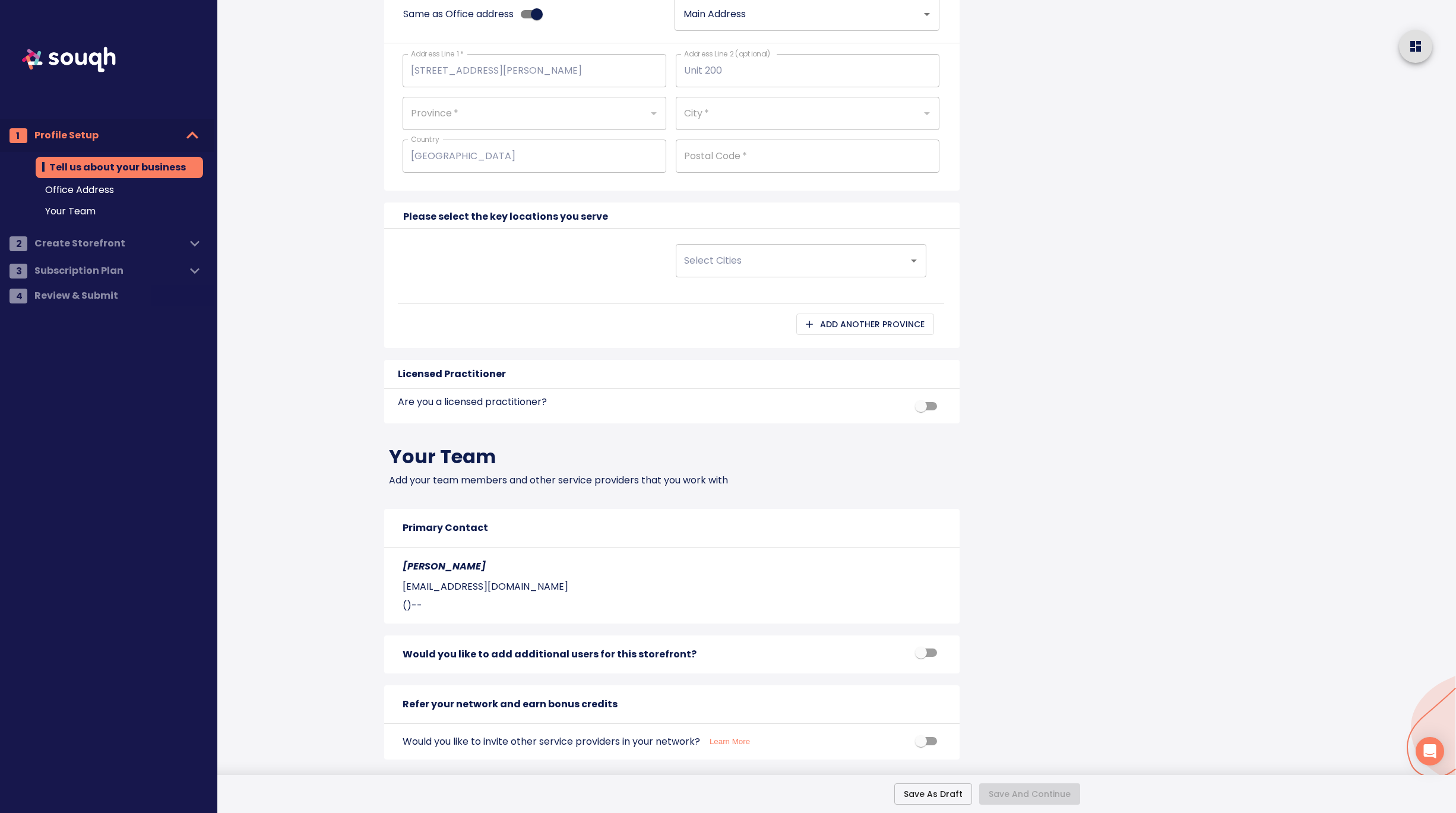
click at [1020, 260] on div "Tell us about your business Business Name: EXP REALTY Business Type: Real Estat…" at bounding box center [699, 0] width 658 height 1626
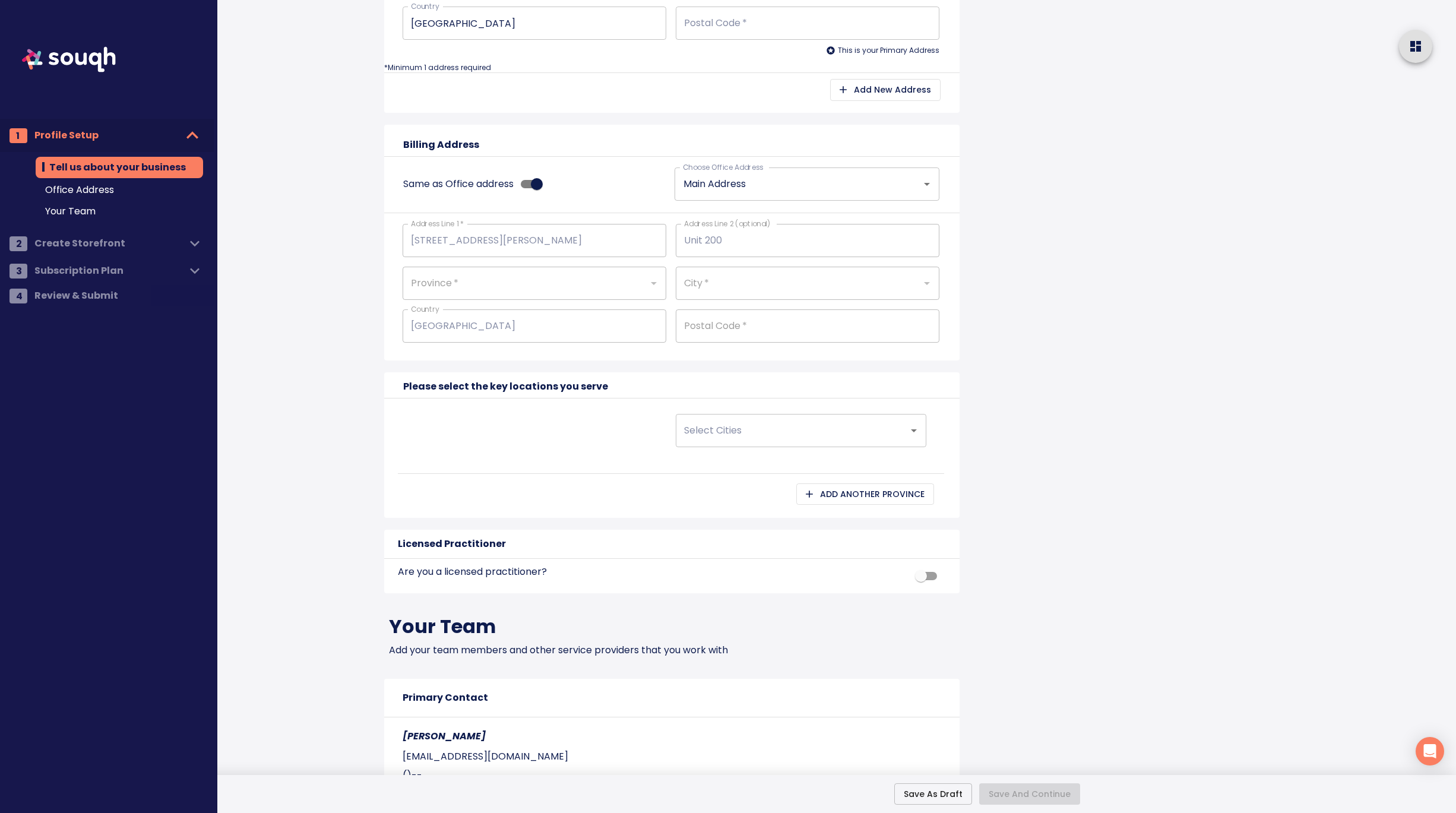
scroll to position [649, 0]
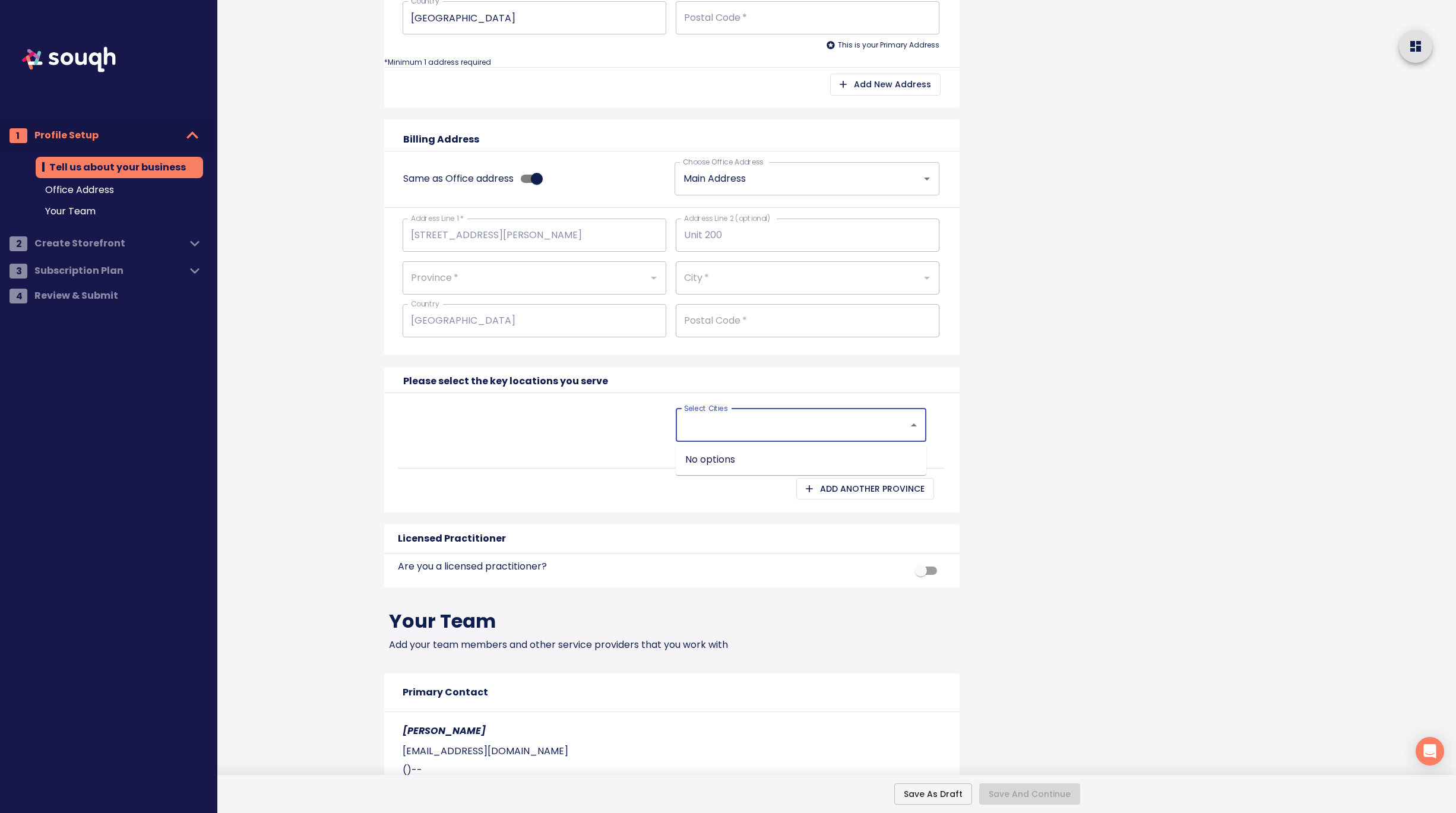
click at [839, 420] on input "Select Cities" at bounding box center [785, 425] width 207 height 23
click at [561, 430] on div at bounding box center [534, 425] width 273 height 43
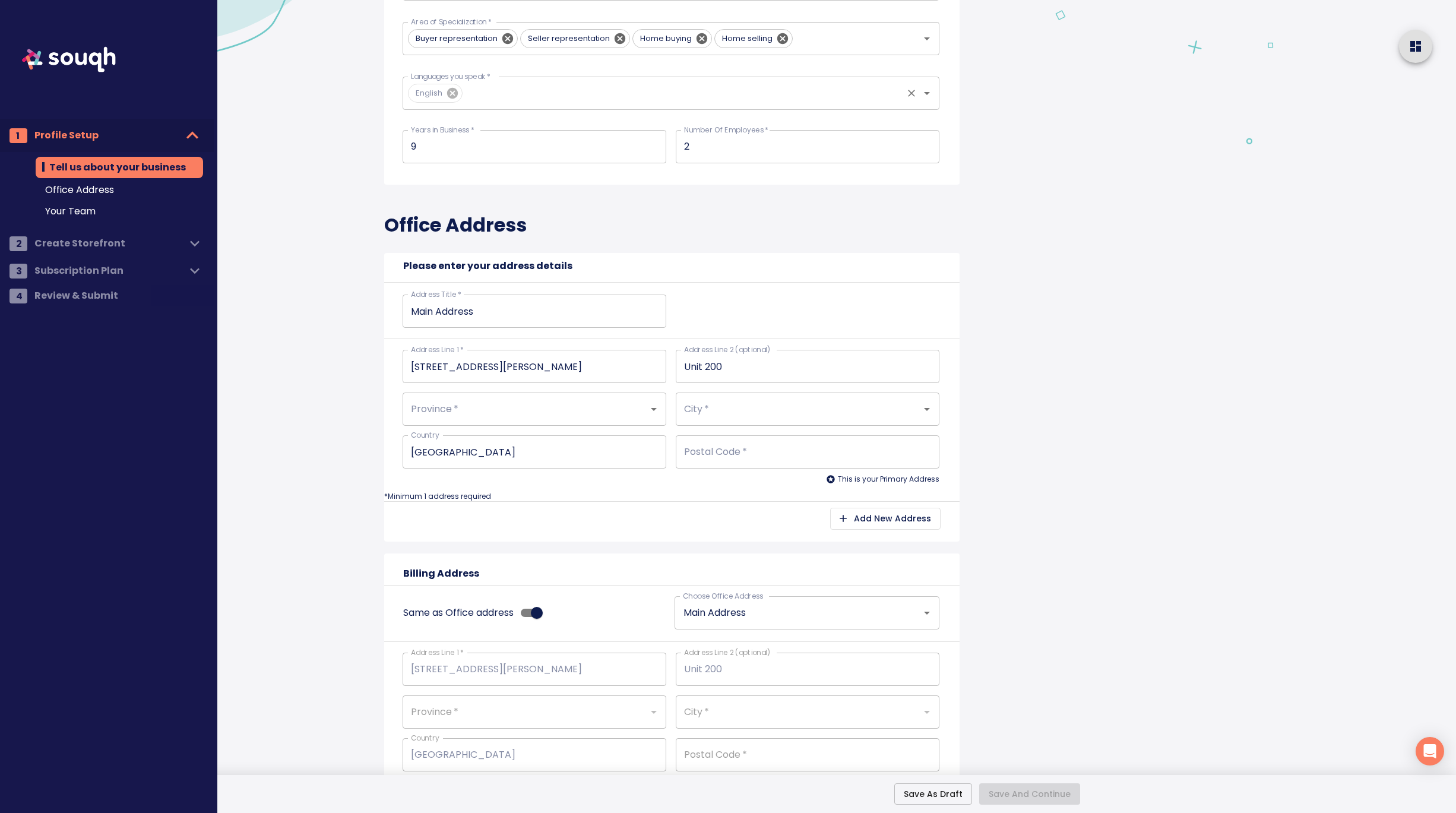
scroll to position [178, 0]
